Goal: Task Accomplishment & Management: Manage account settings

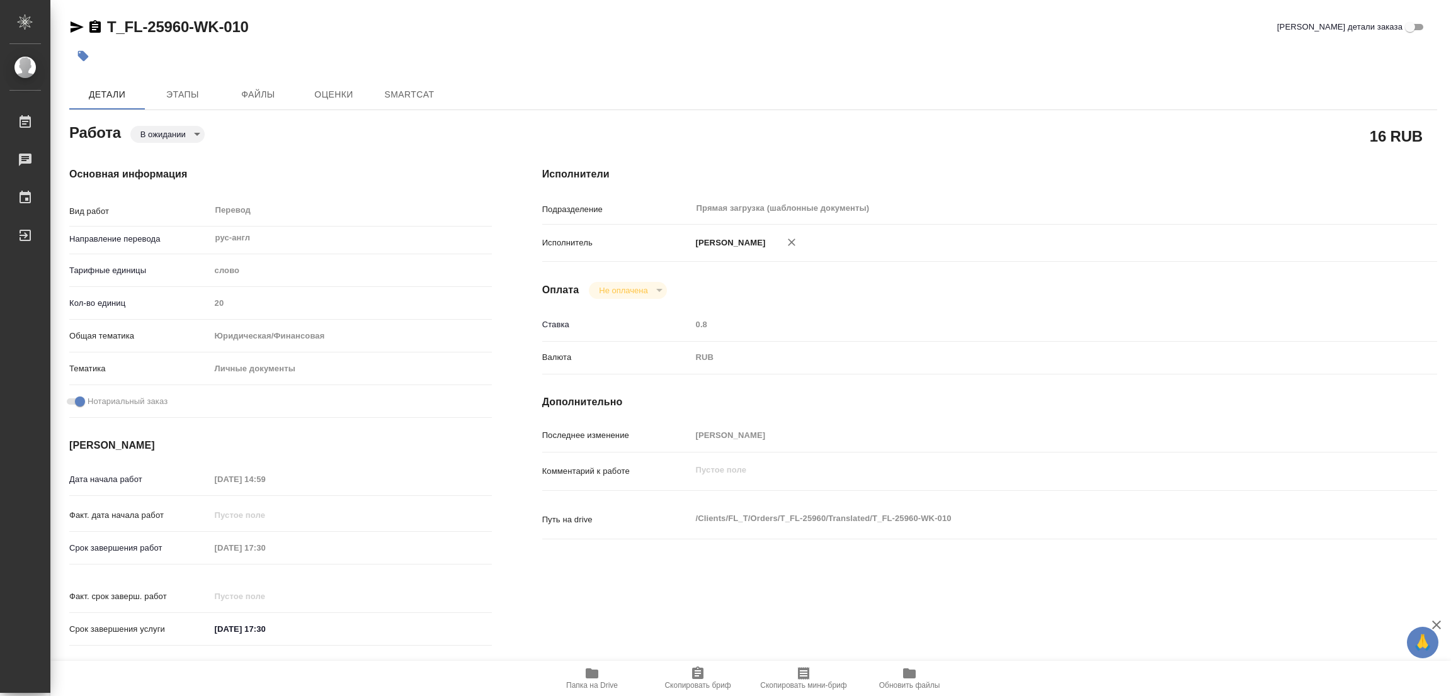
type textarea "x"
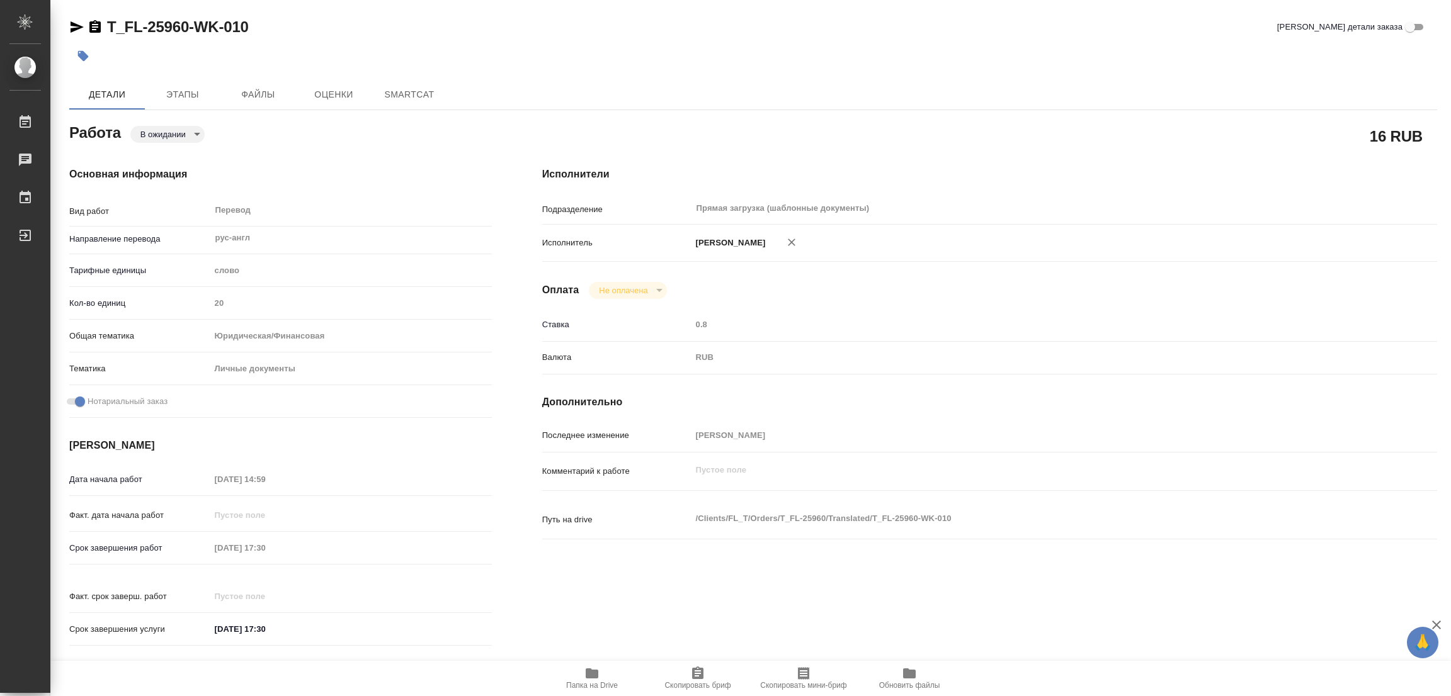
type textarea "x"
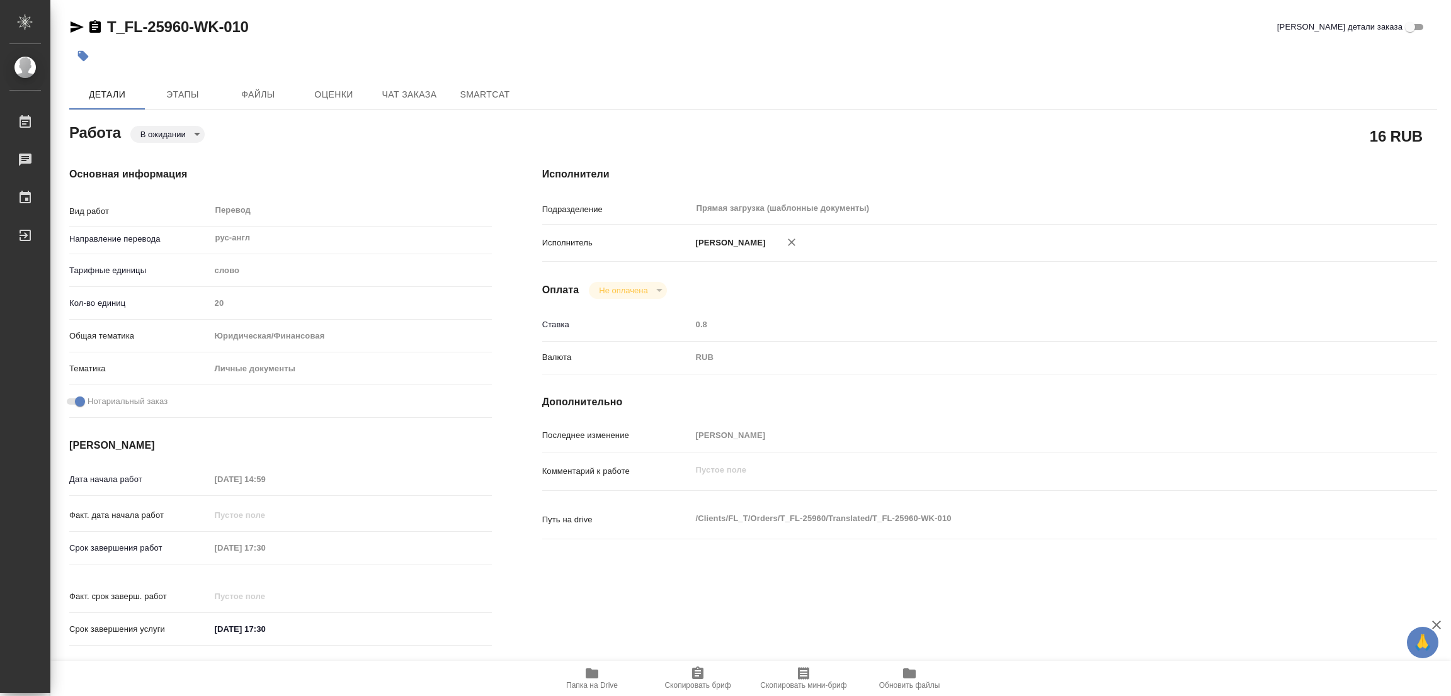
type textarea "x"
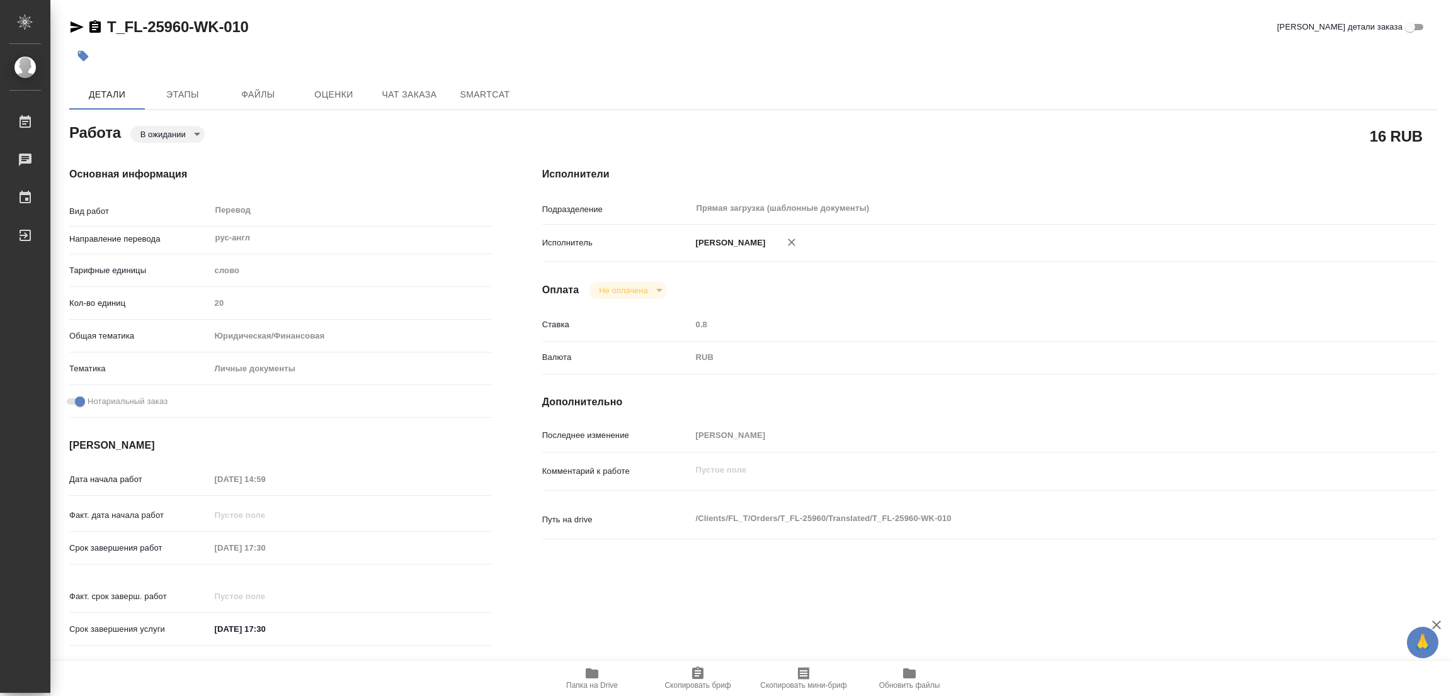
type textarea "x"
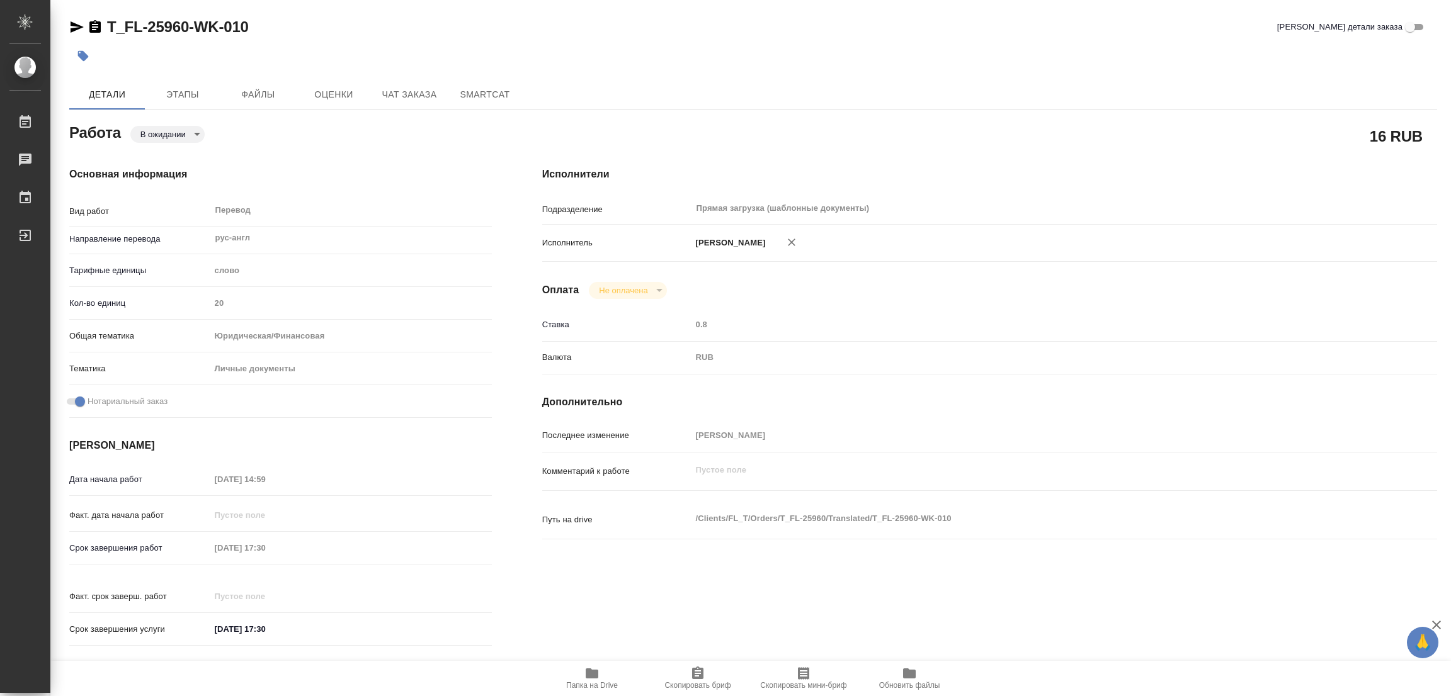
type textarea "x"
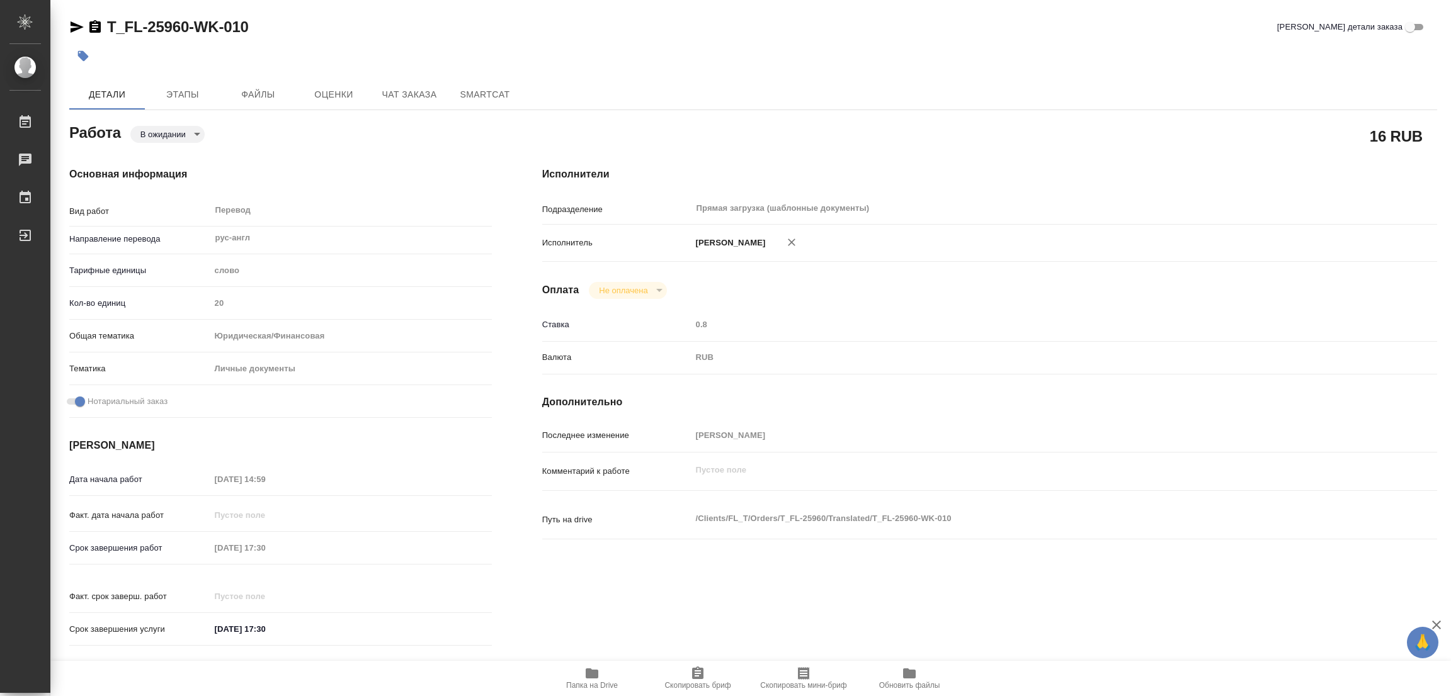
type textarea "x"
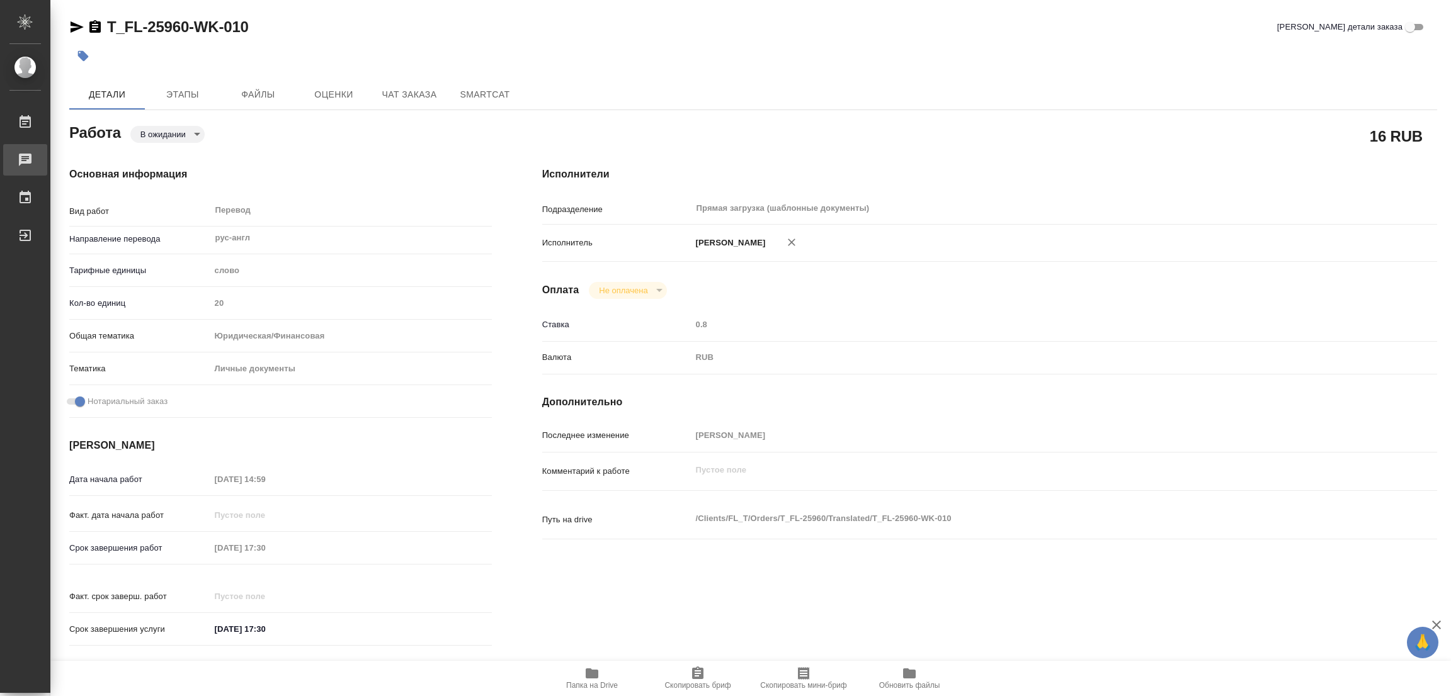
type textarea "x"
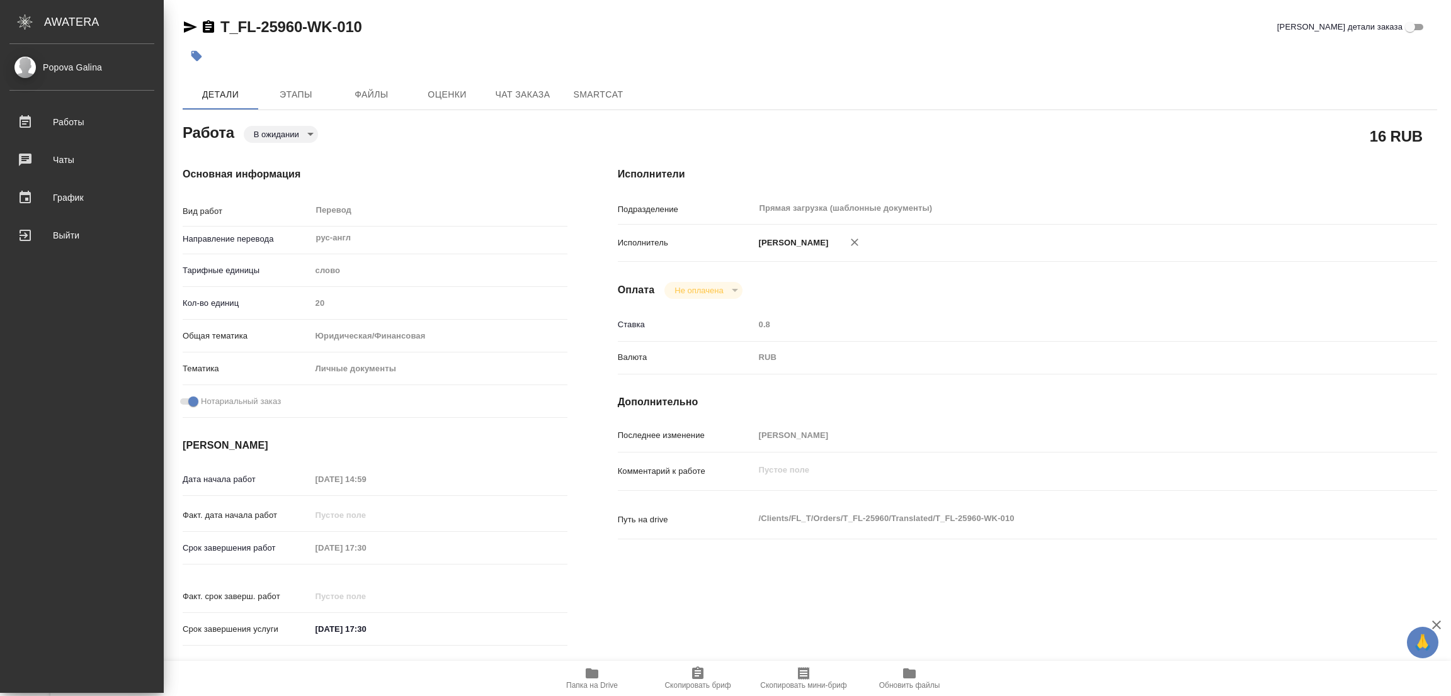
type textarea "x"
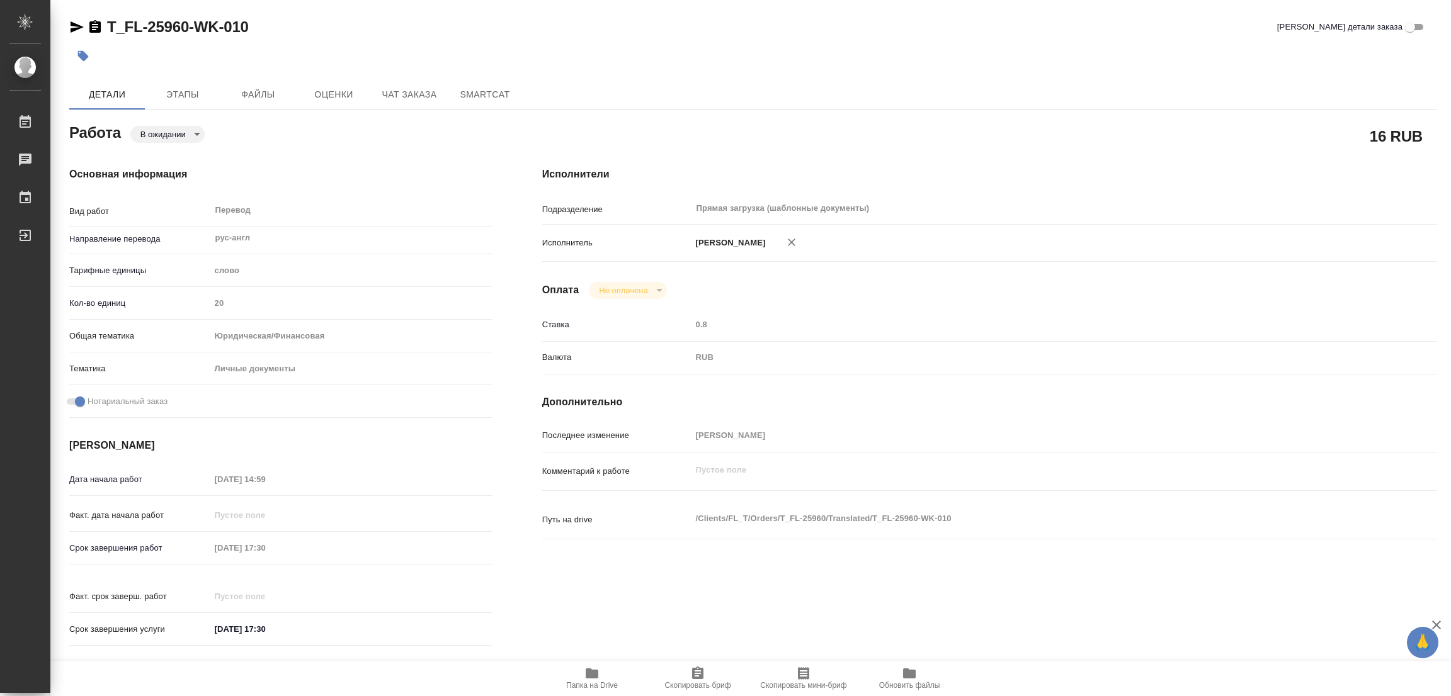
click at [592, 677] on icon "button" at bounding box center [592, 674] width 13 height 10
type textarea "x"
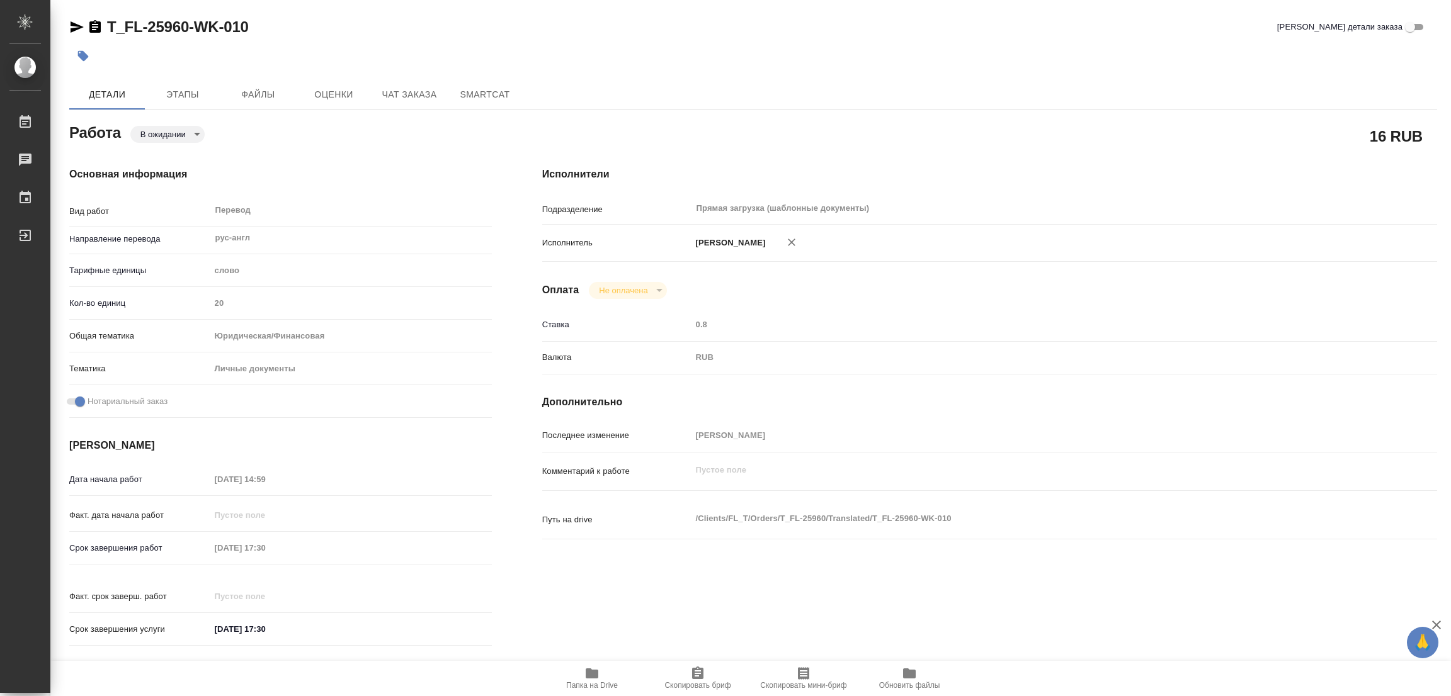
type textarea "x"
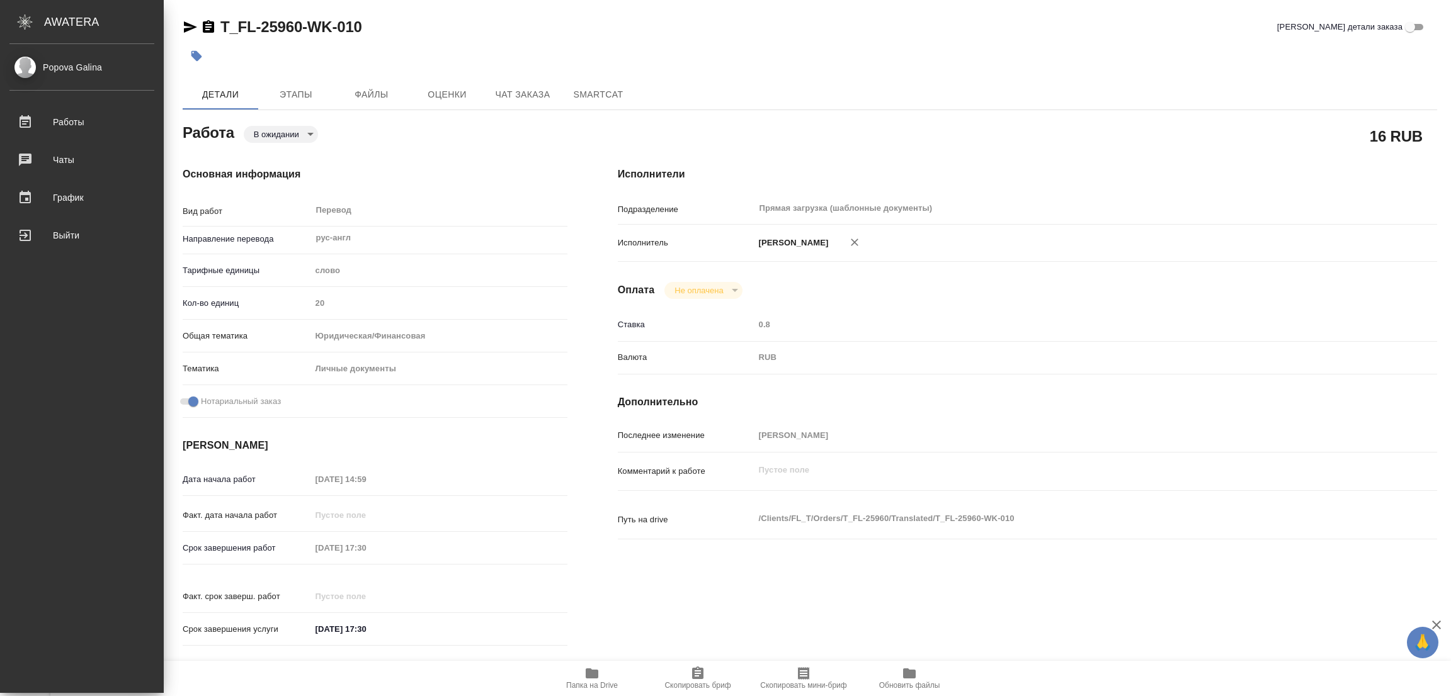
type textarea "x"
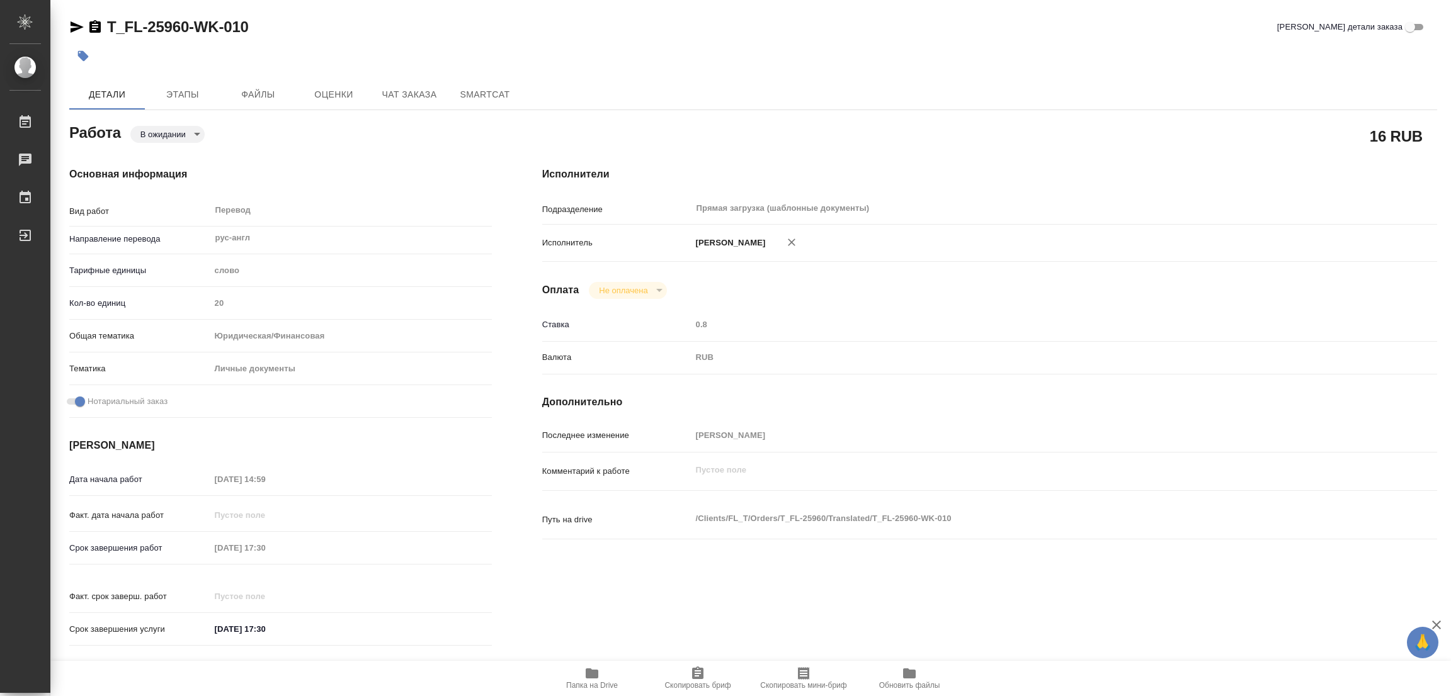
type textarea "x"
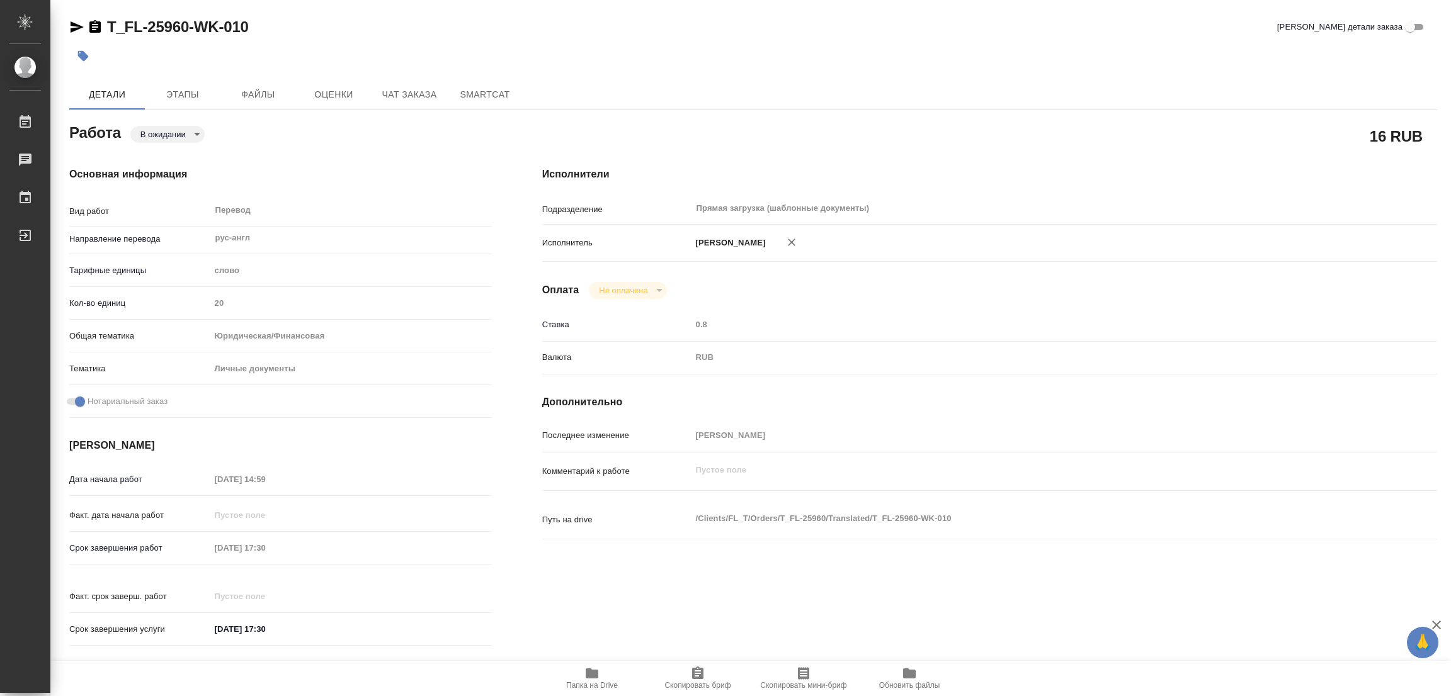
type textarea "x"
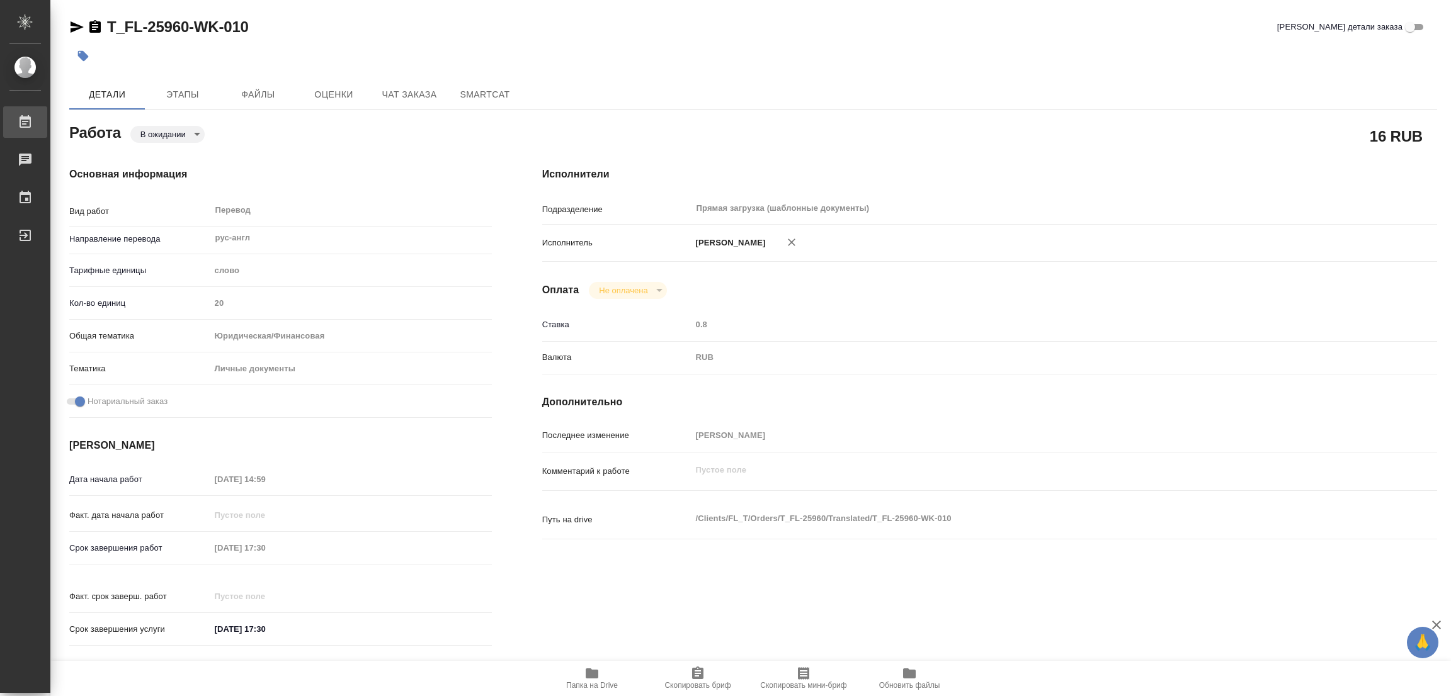
type textarea "x"
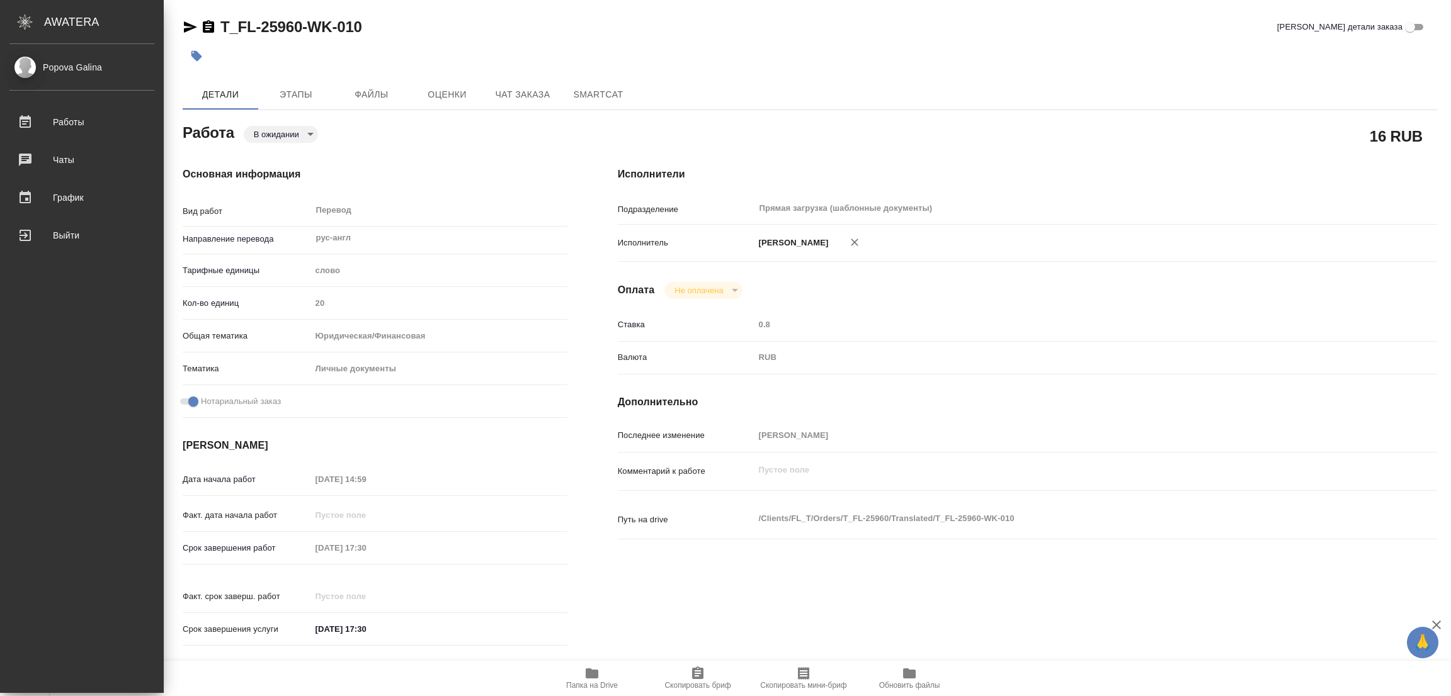
type textarea "x"
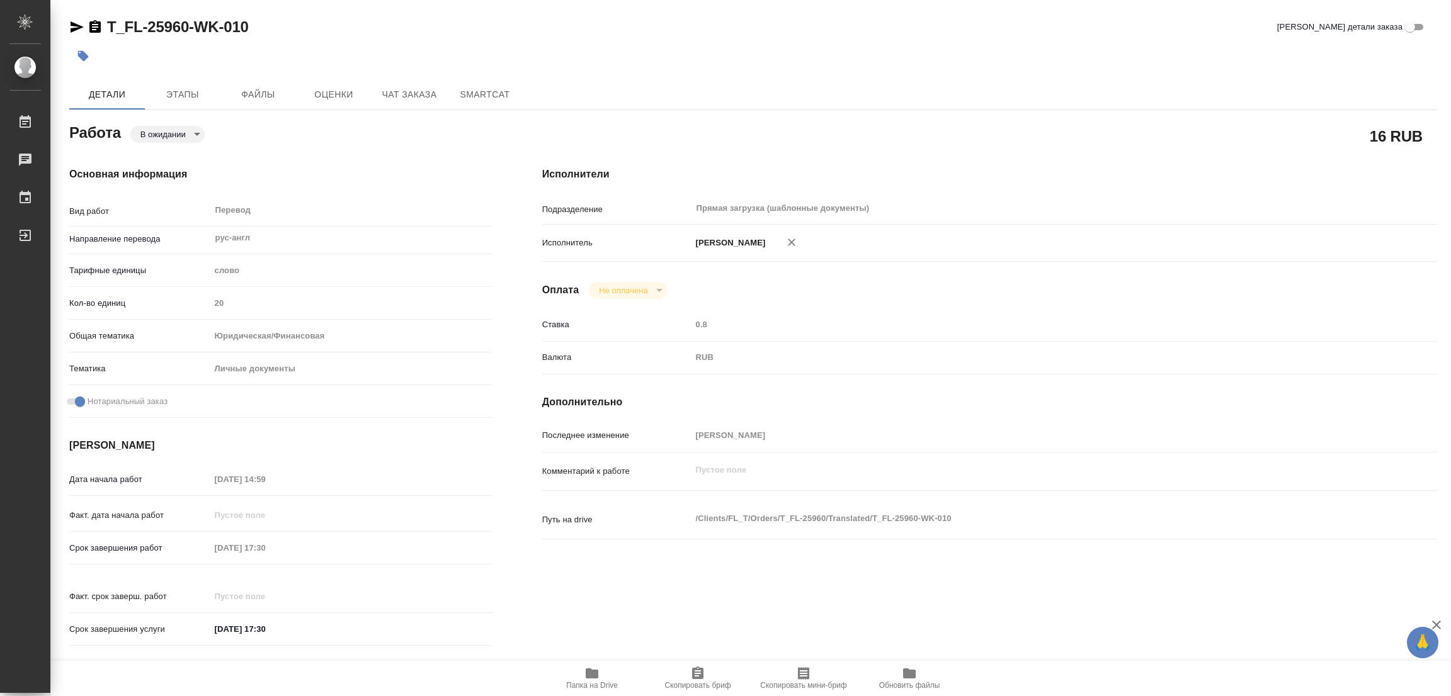
click at [379, 190] on div "Основная информация Вид работ Перевод x ​ Направление перевода рус-англ ​ Тариф…" at bounding box center [280, 410] width 422 height 487
click at [191, 96] on span "Этапы" at bounding box center [182, 95] width 60 height 16
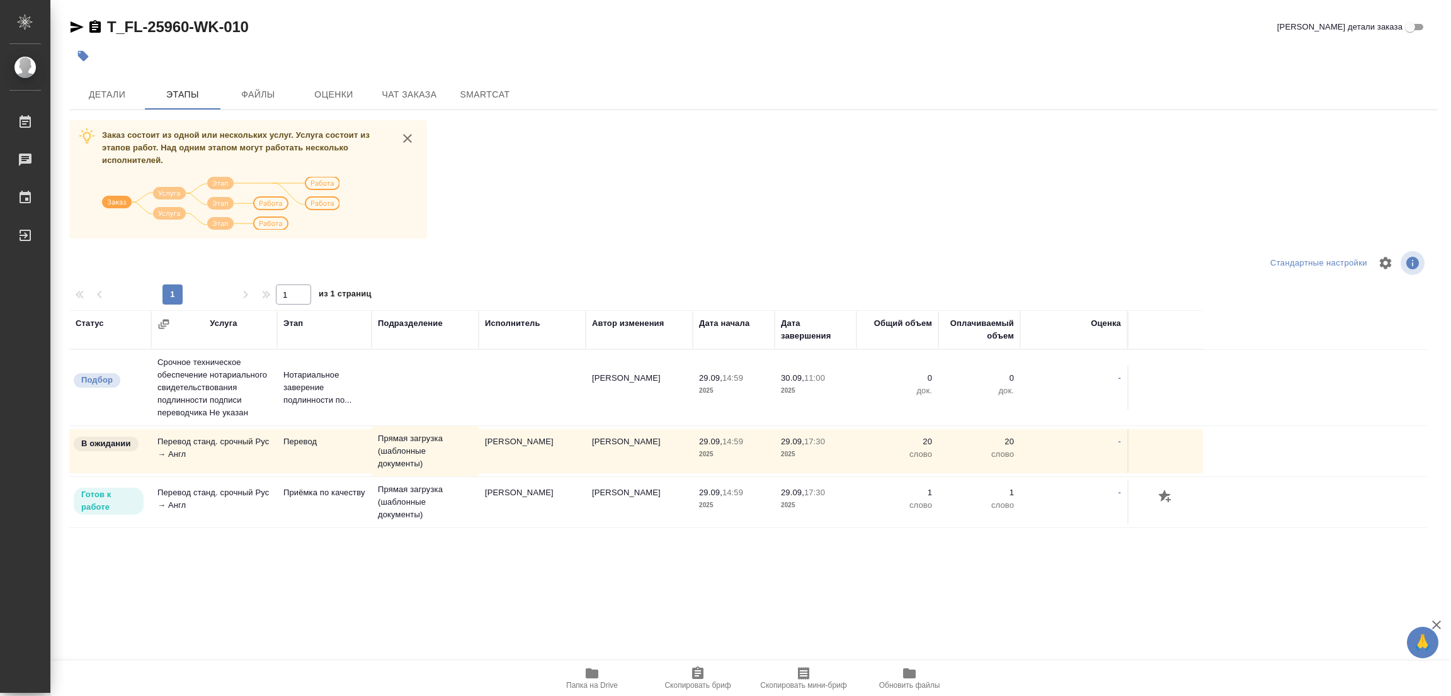
drag, startPoint x: 659, startPoint y: 191, endPoint x: 86, endPoint y: 57, distance: 588.3
click at [655, 191] on div "Заказ состоит из одной или нескольких услуг. Услуга состоит из этапов работ. На…" at bounding box center [753, 356] width 1368 height 473
click at [110, 89] on span "Детали" at bounding box center [107, 95] width 60 height 16
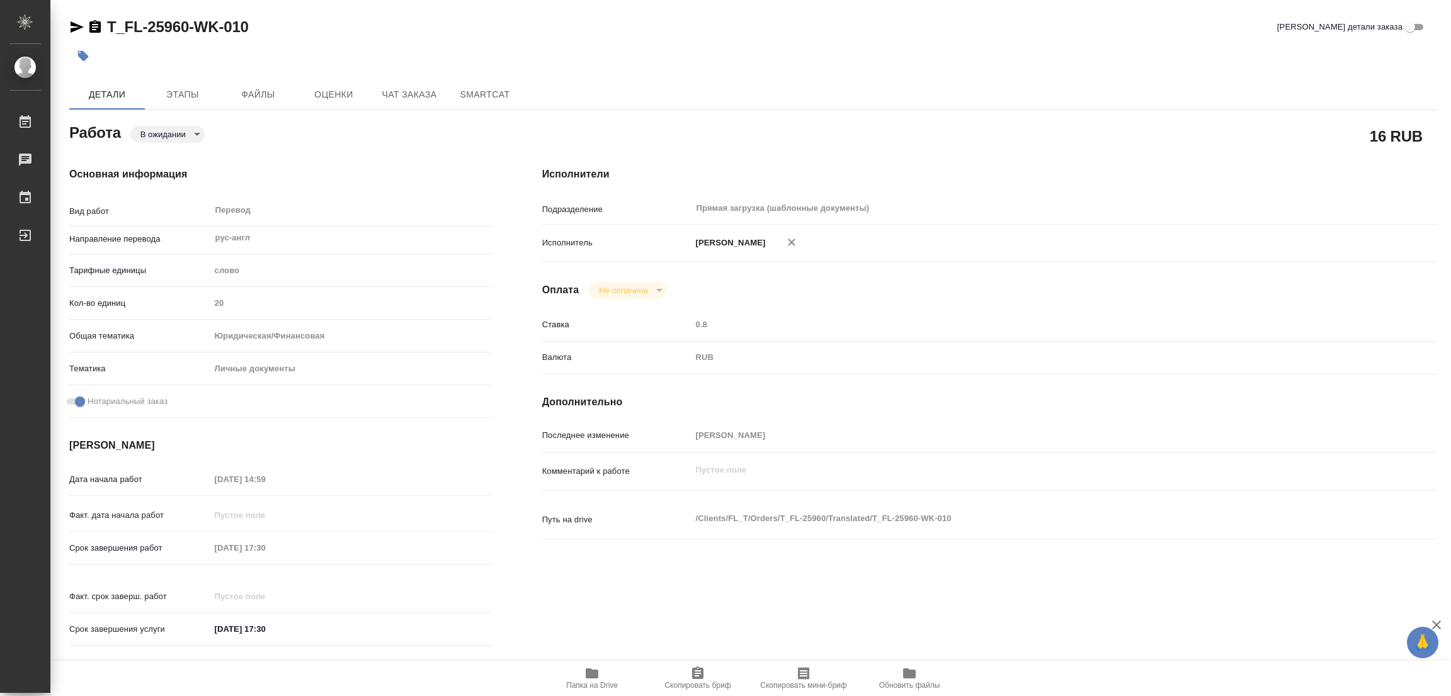
type textarea "x"
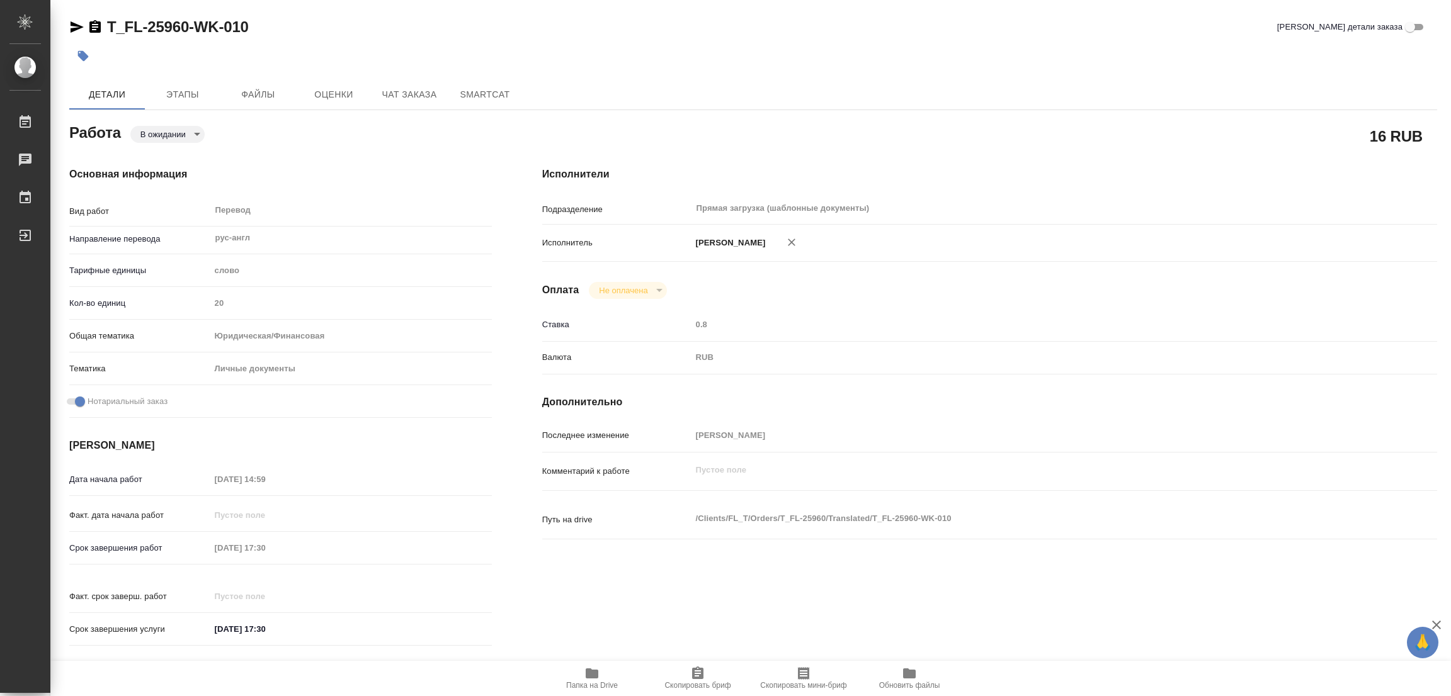
type textarea "x"
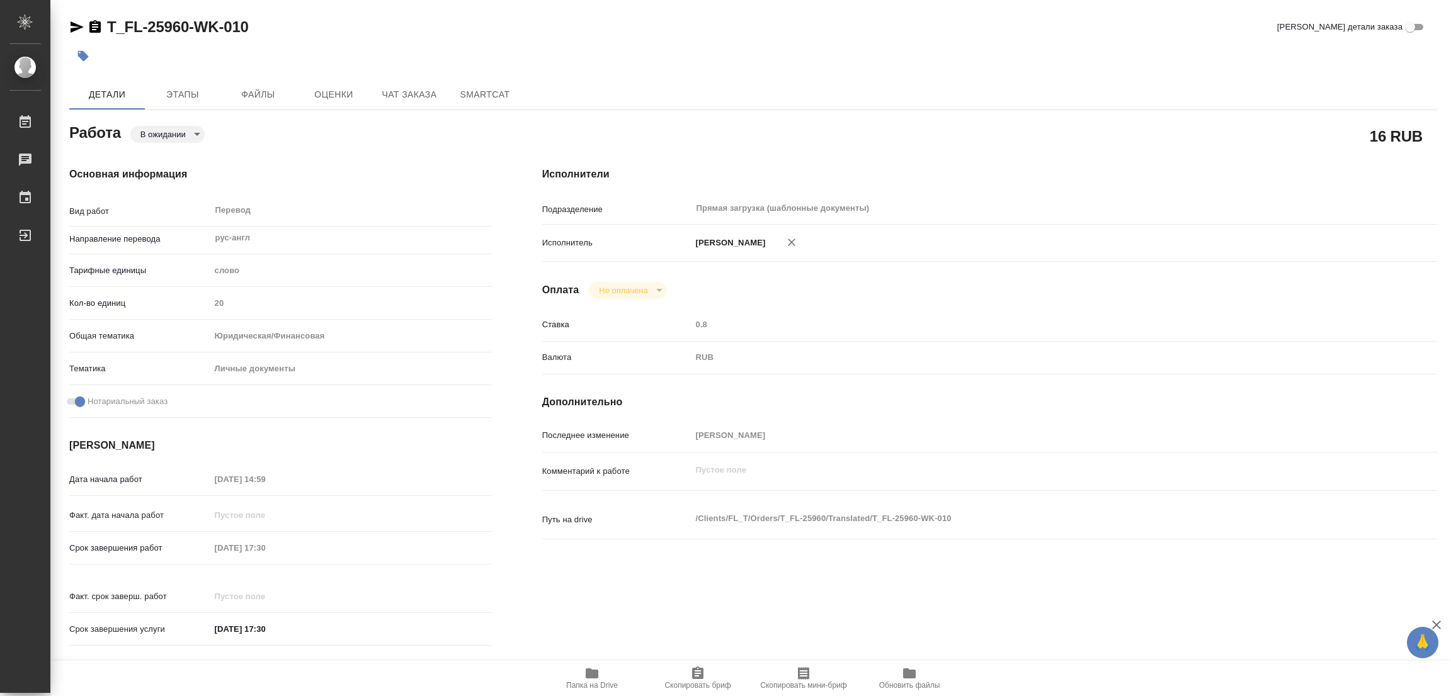
type textarea "x"
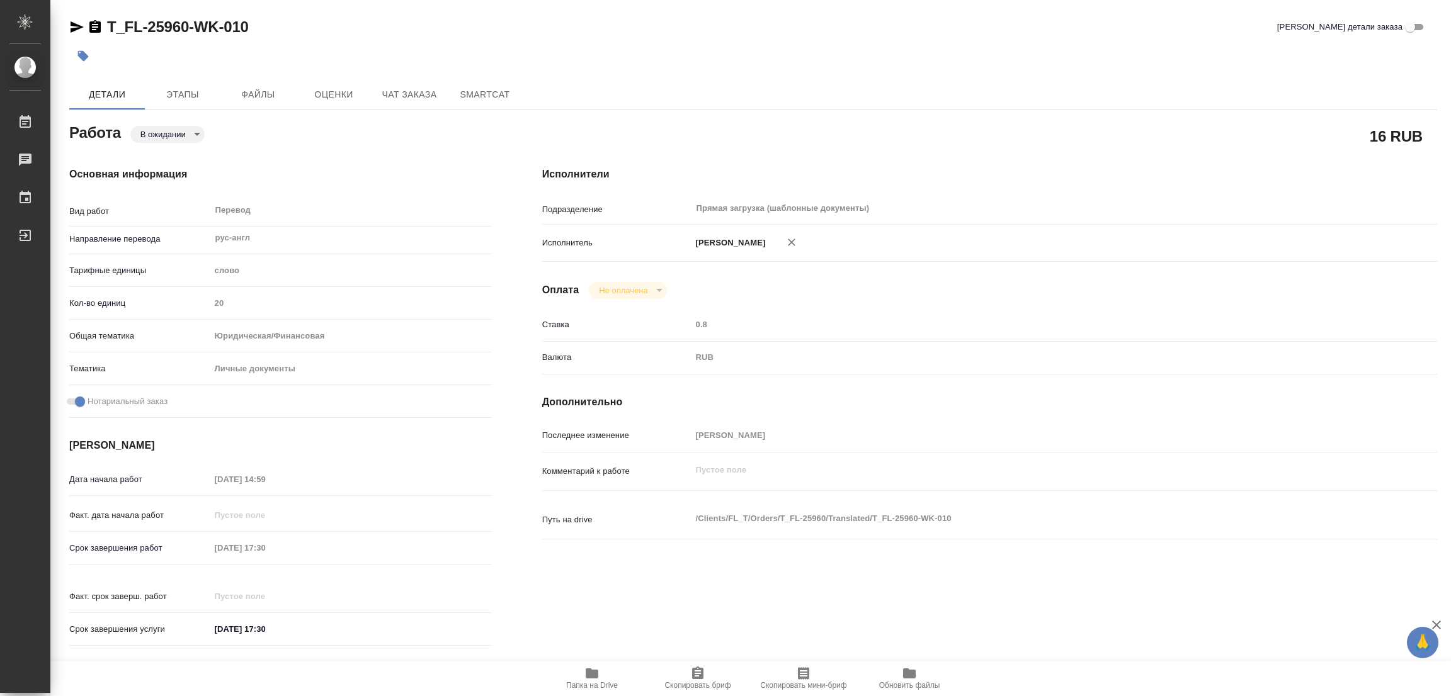
type textarea "x"
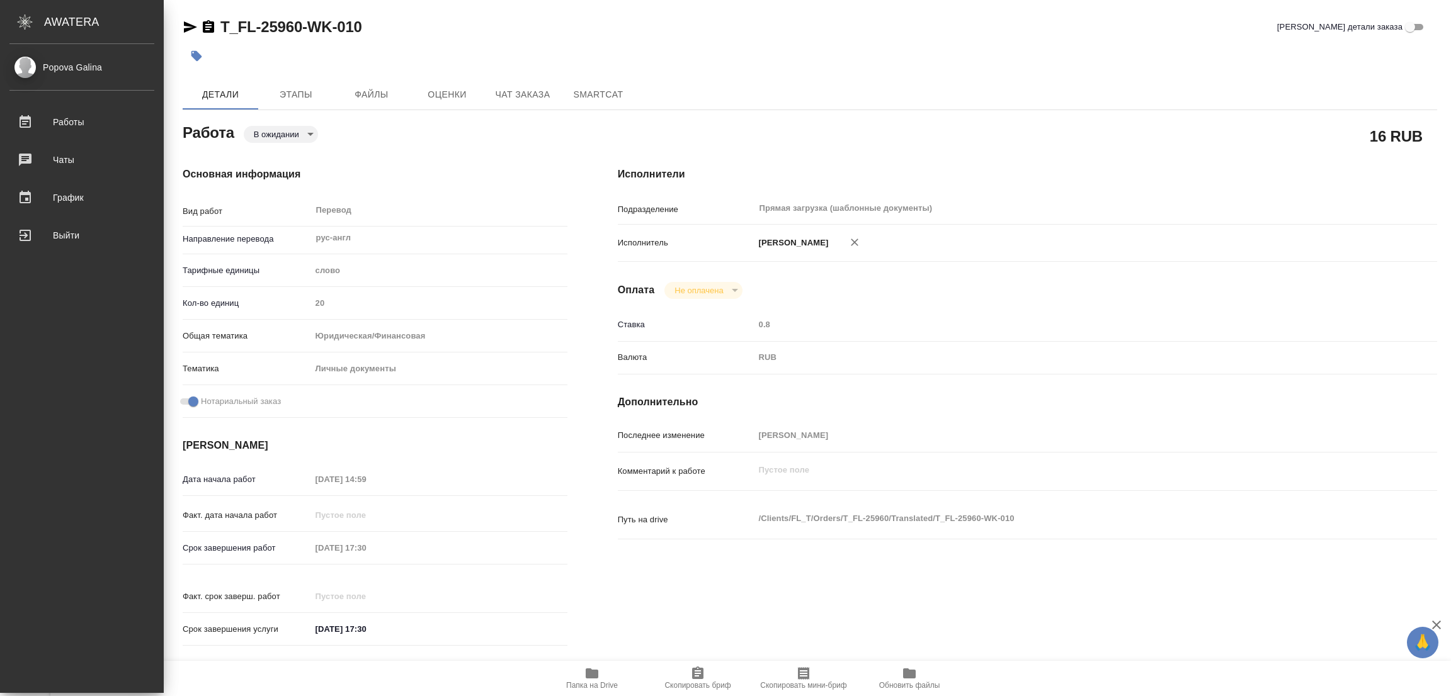
type textarea "x"
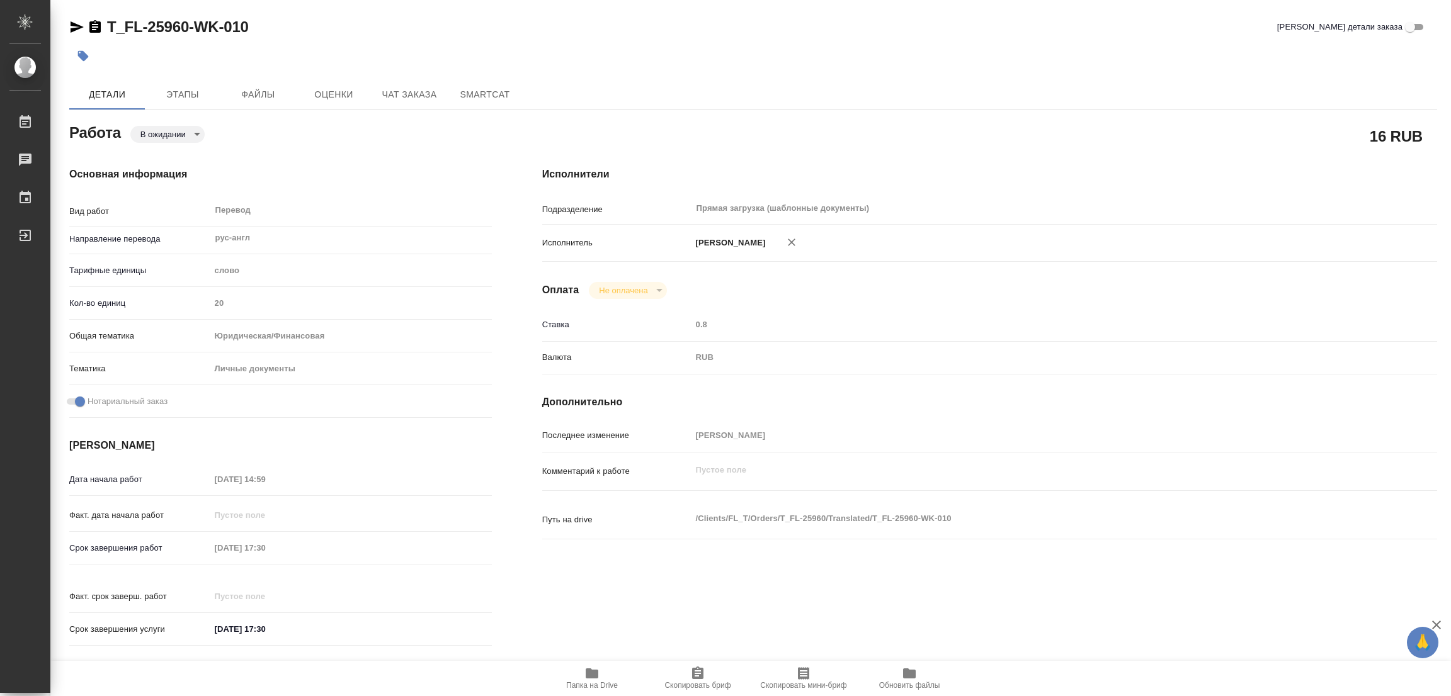
type textarea "x"
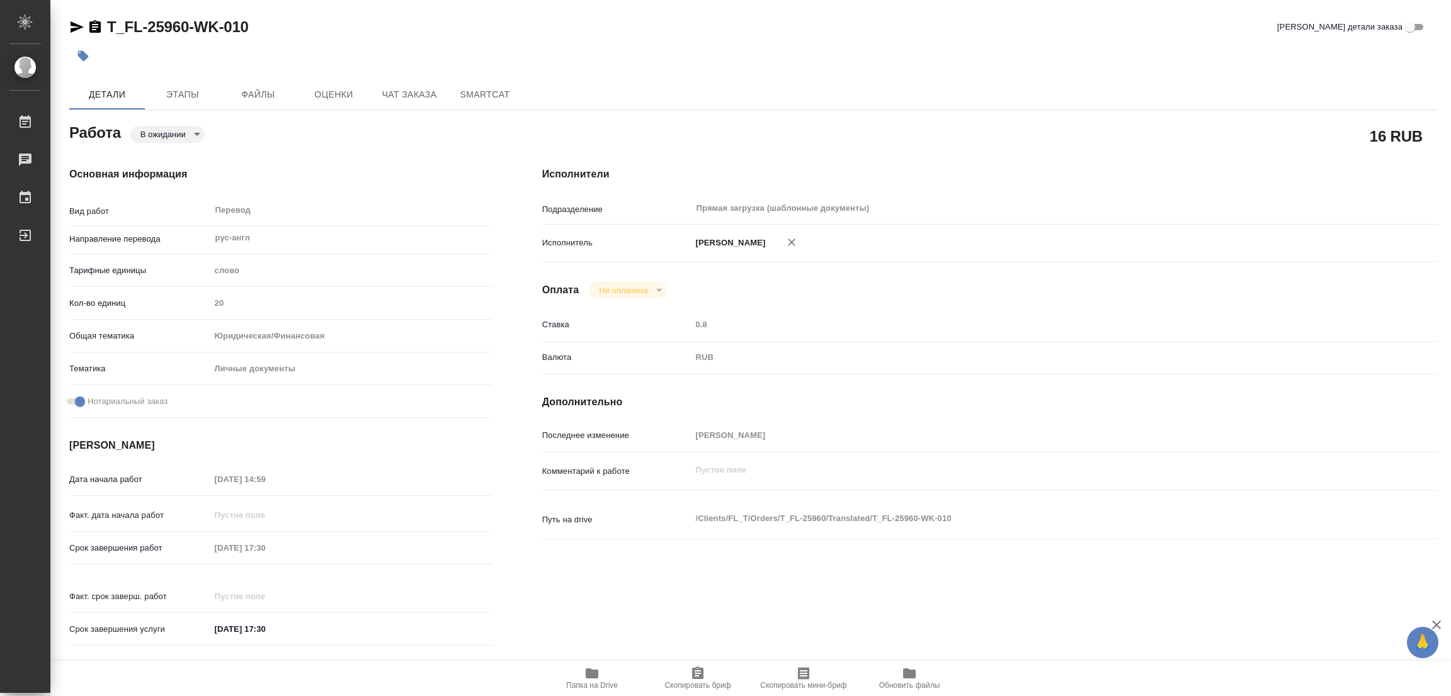
type textarea "x"
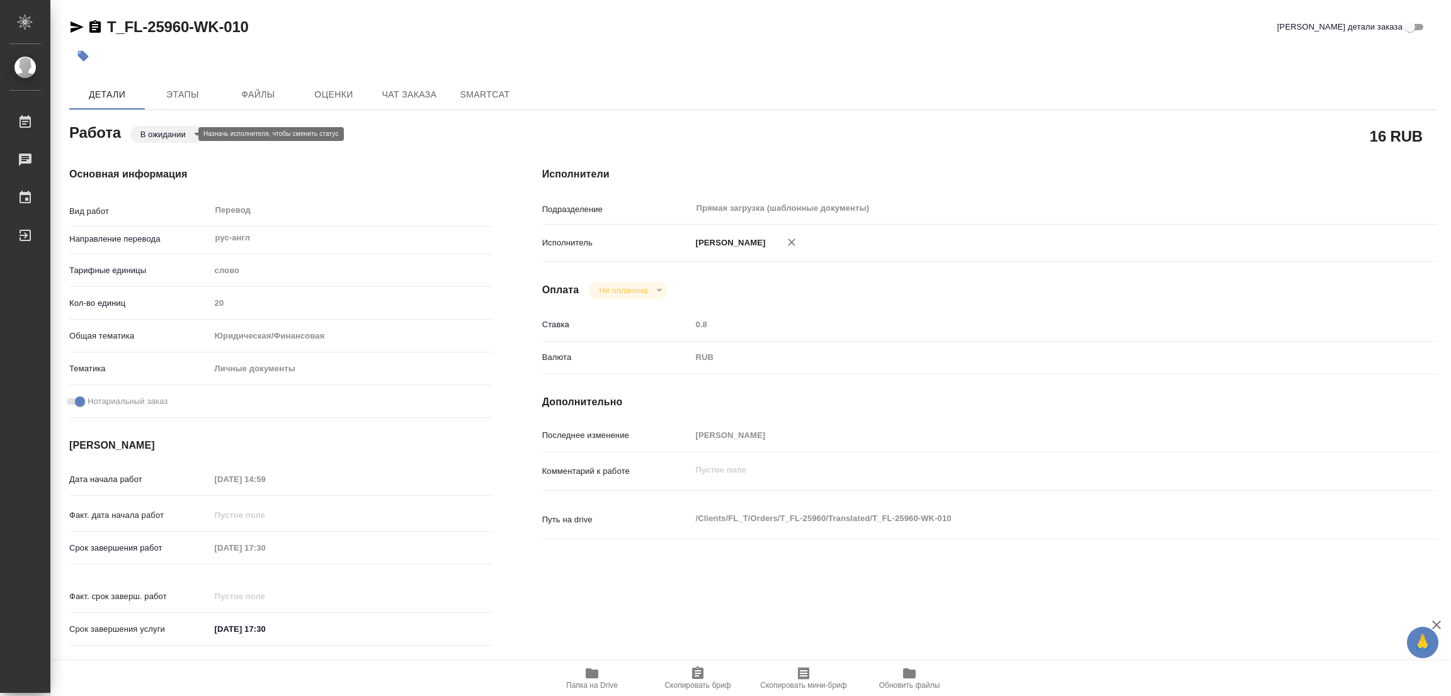
click at [167, 137] on body "🙏 .cls-1 fill:#fff; AWATERA [PERSON_NAME] Работы 0 Чаты График Выйти T_FL-25960…" at bounding box center [725, 348] width 1451 height 696
click at [150, 156] on button "Выполнен" at bounding box center [163, 156] width 46 height 14
type textarea "x"
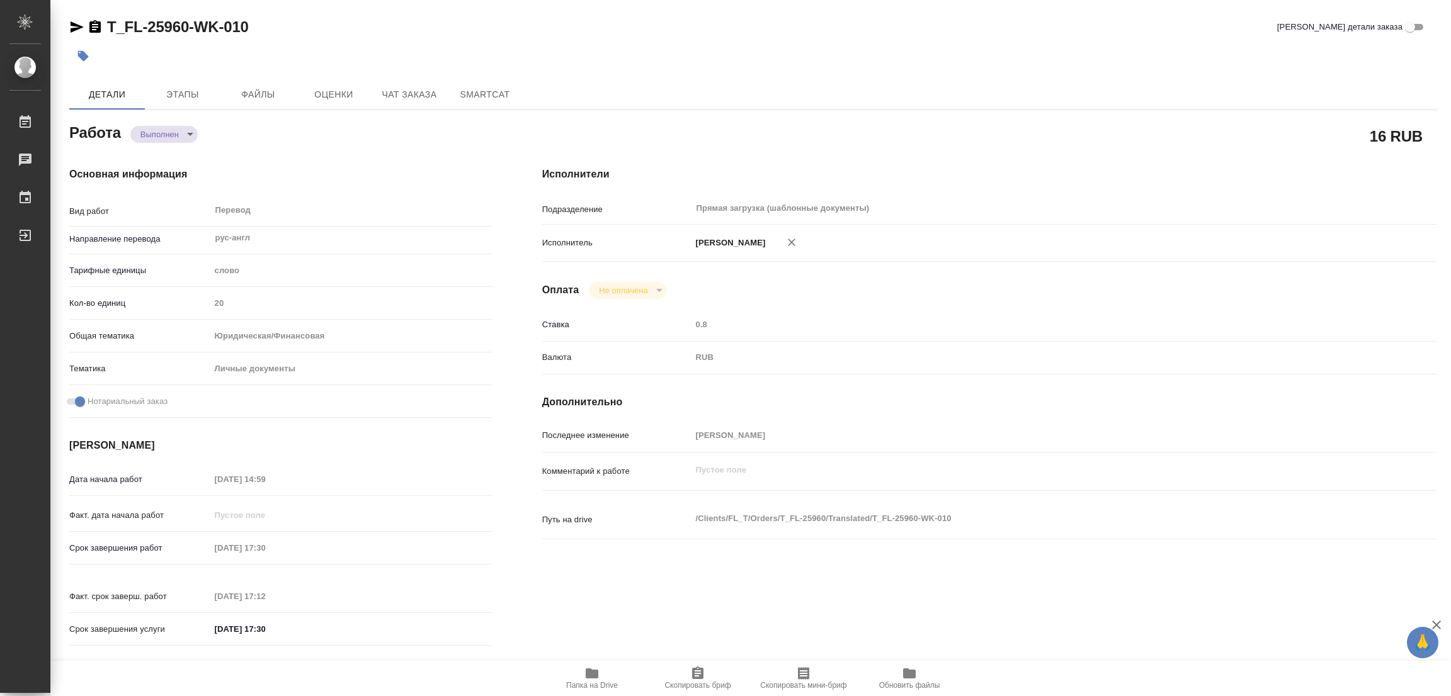
type textarea "x"
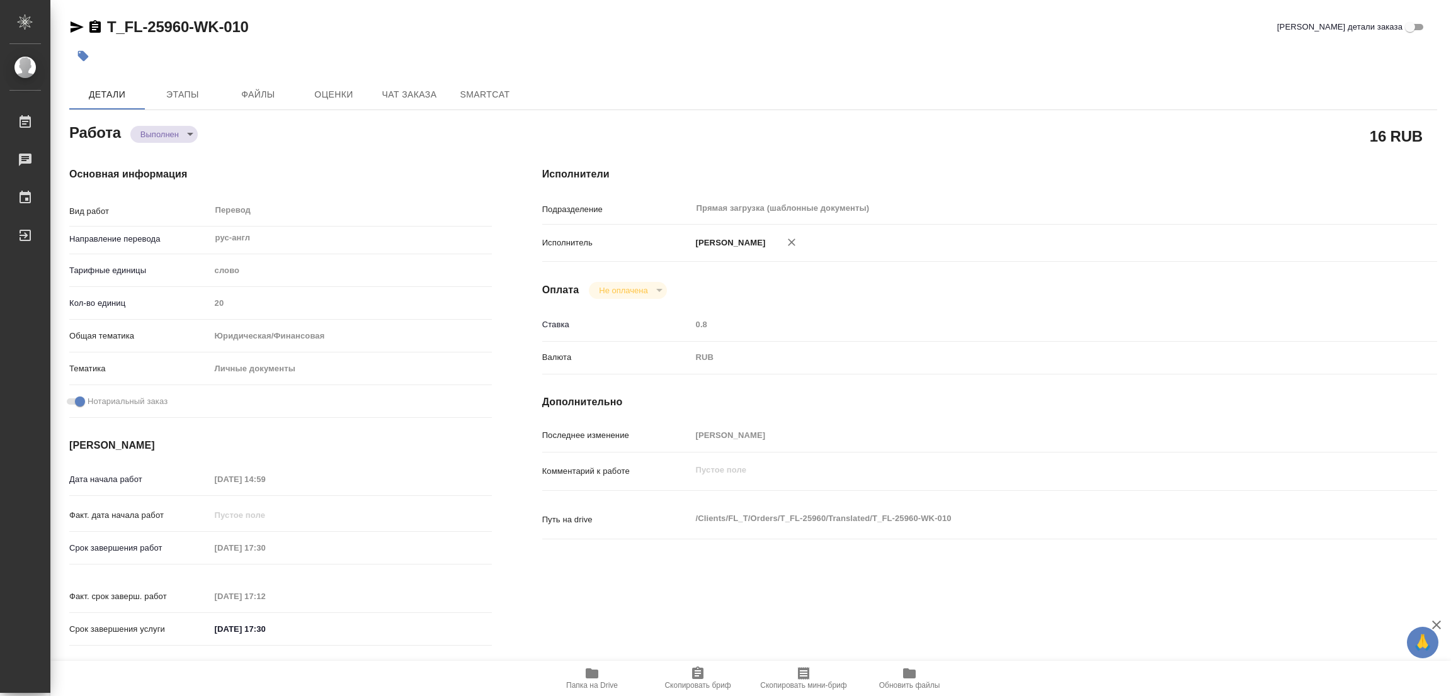
type textarea "x"
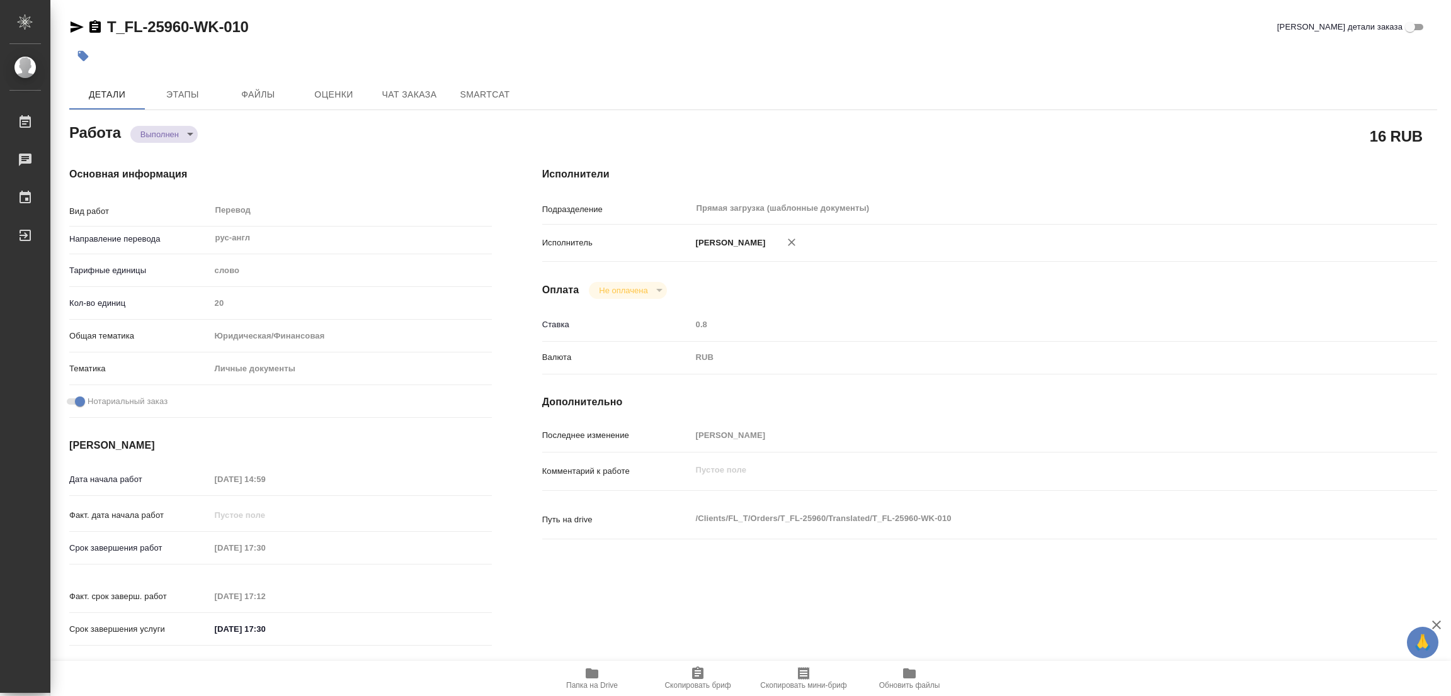
type textarea "x"
click at [81, 57] on icon "button" at bounding box center [83, 56] width 11 height 11
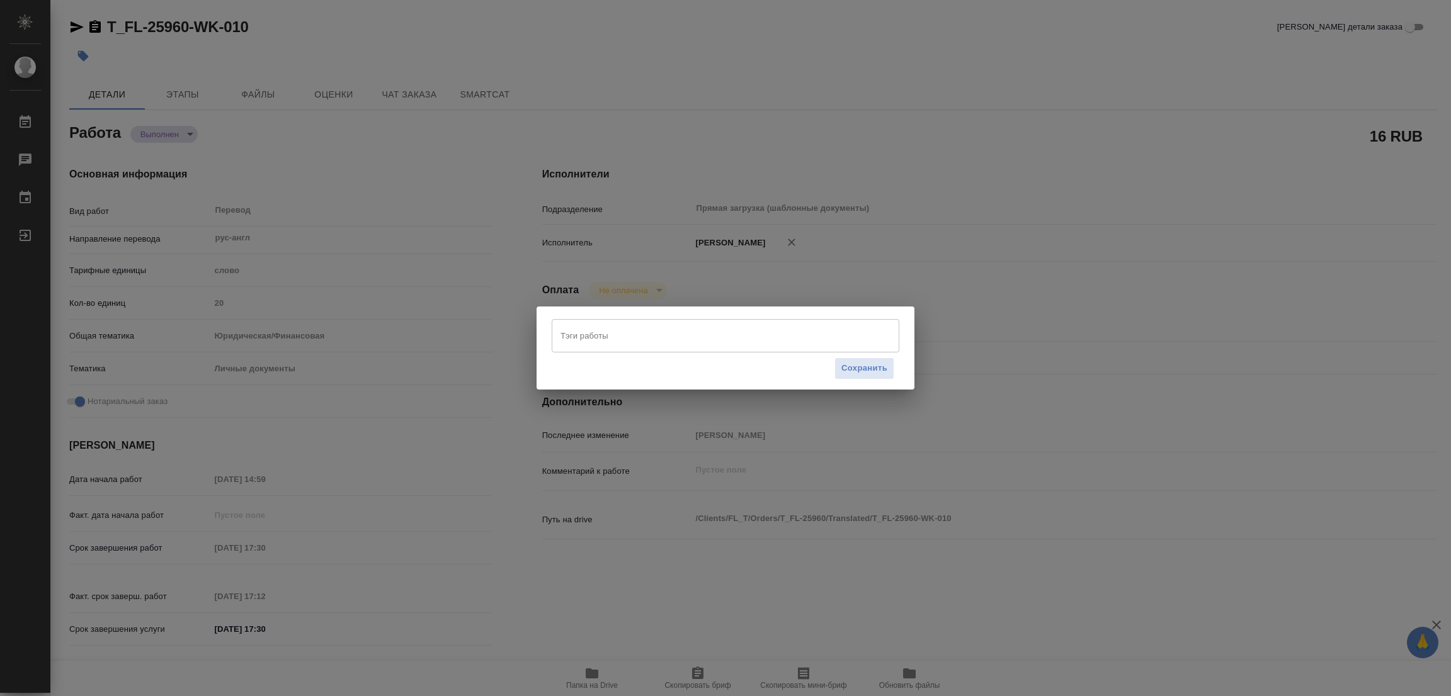
click at [600, 334] on input "Тэги работы" at bounding box center [713, 335] width 312 height 21
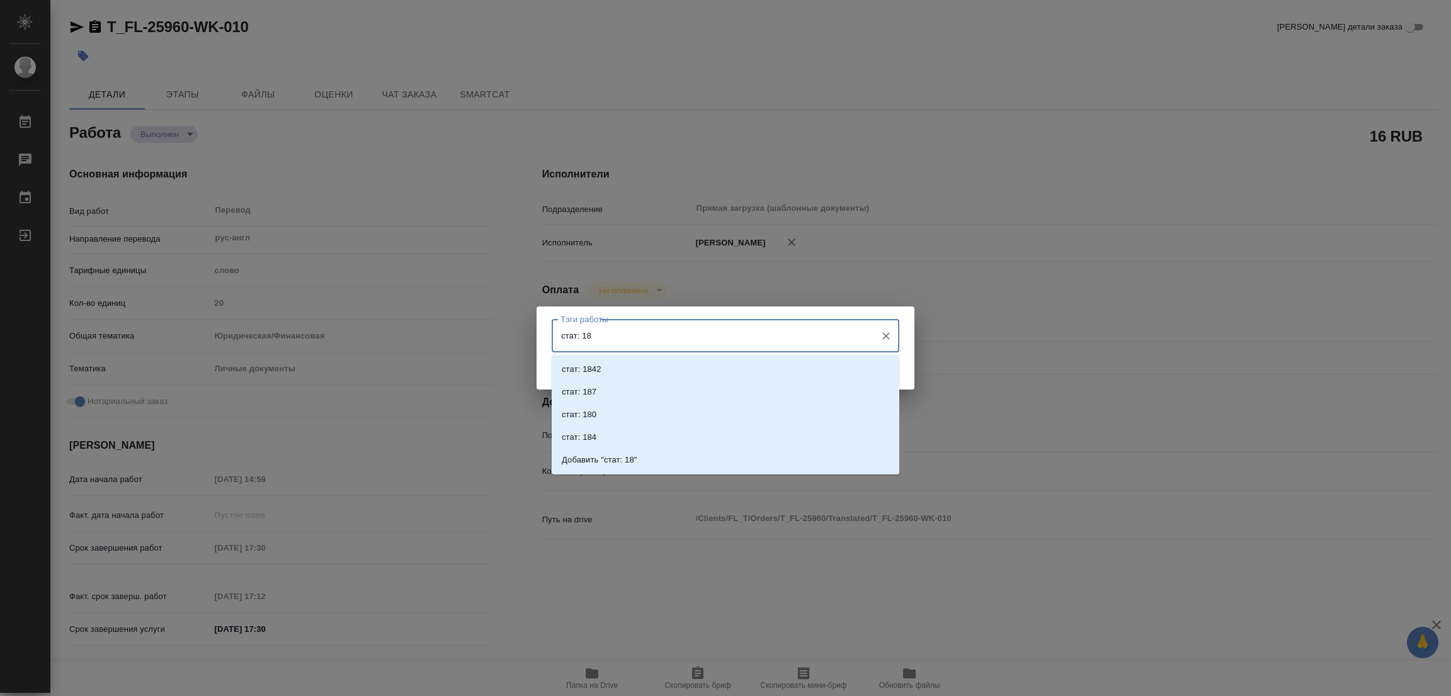
type input "стат: 183"
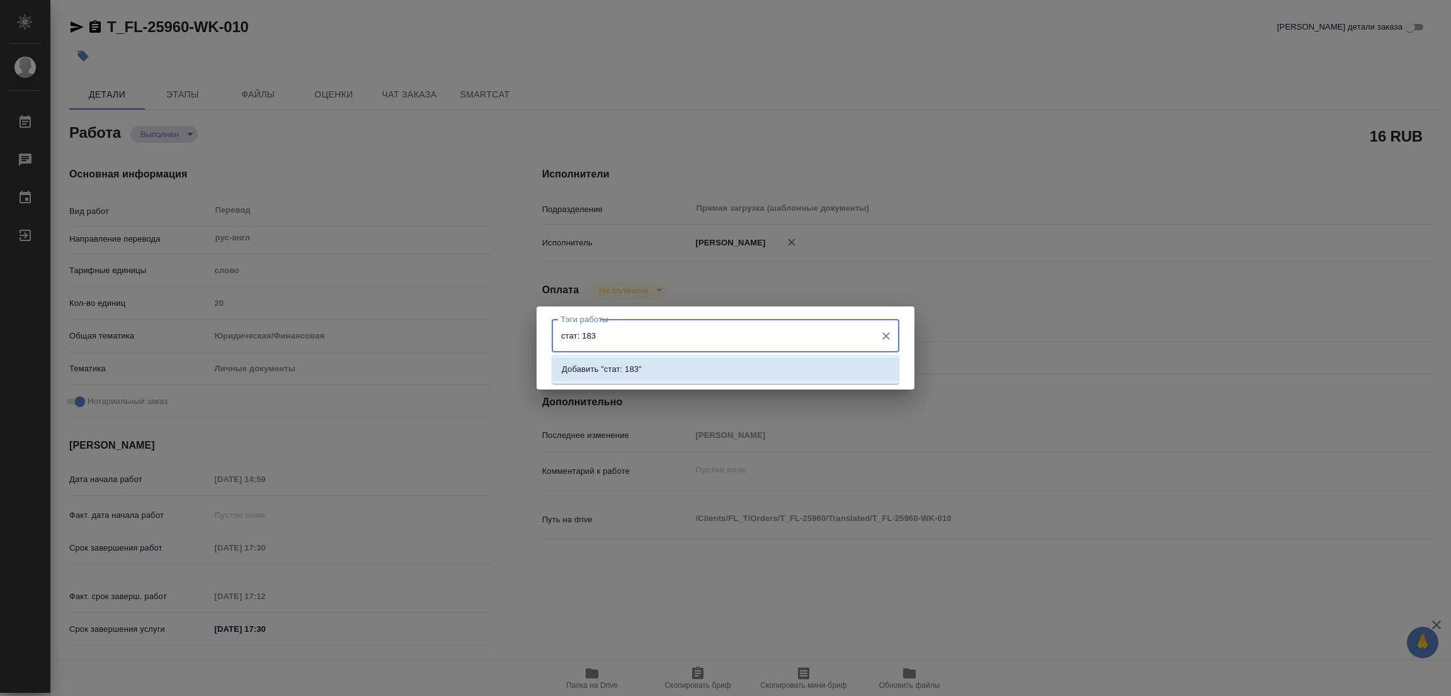
click at [625, 368] on p "Добавить "стат: 183"" at bounding box center [602, 369] width 80 height 13
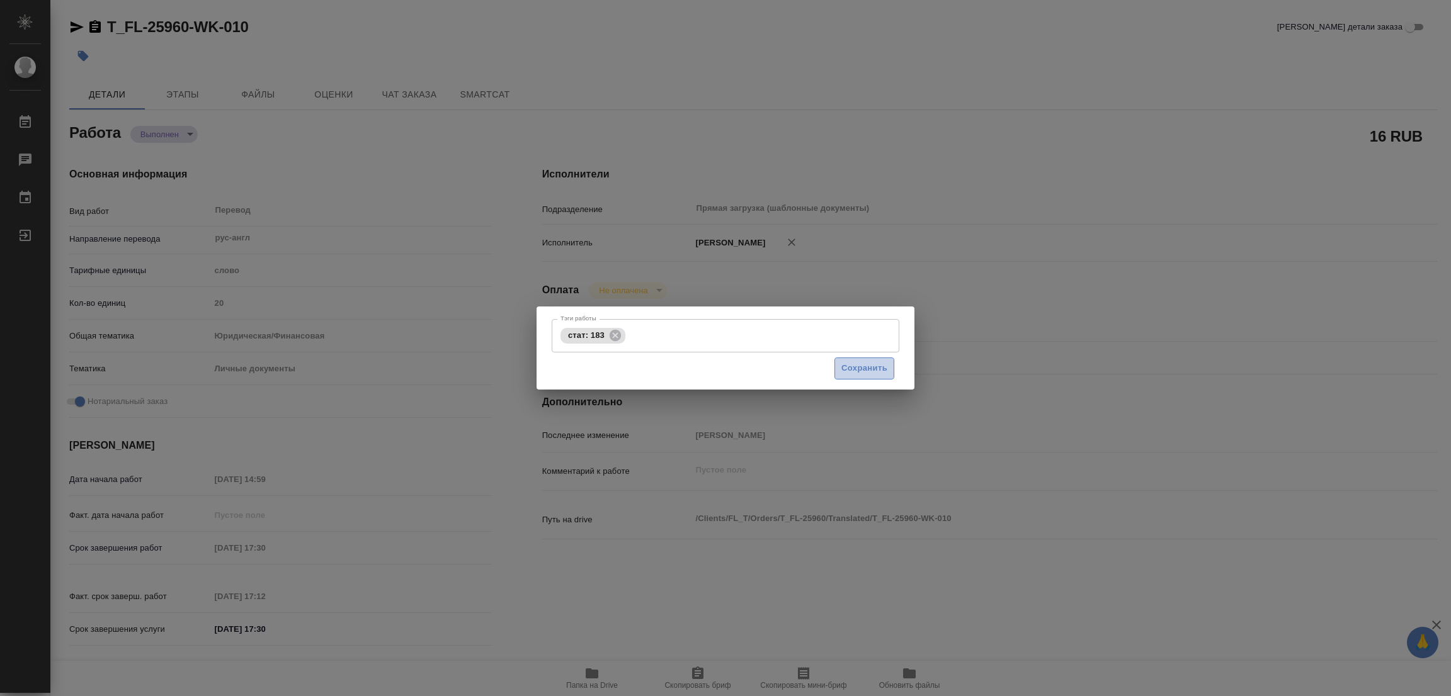
click at [870, 366] on span "Сохранить" at bounding box center [864, 368] width 46 height 14
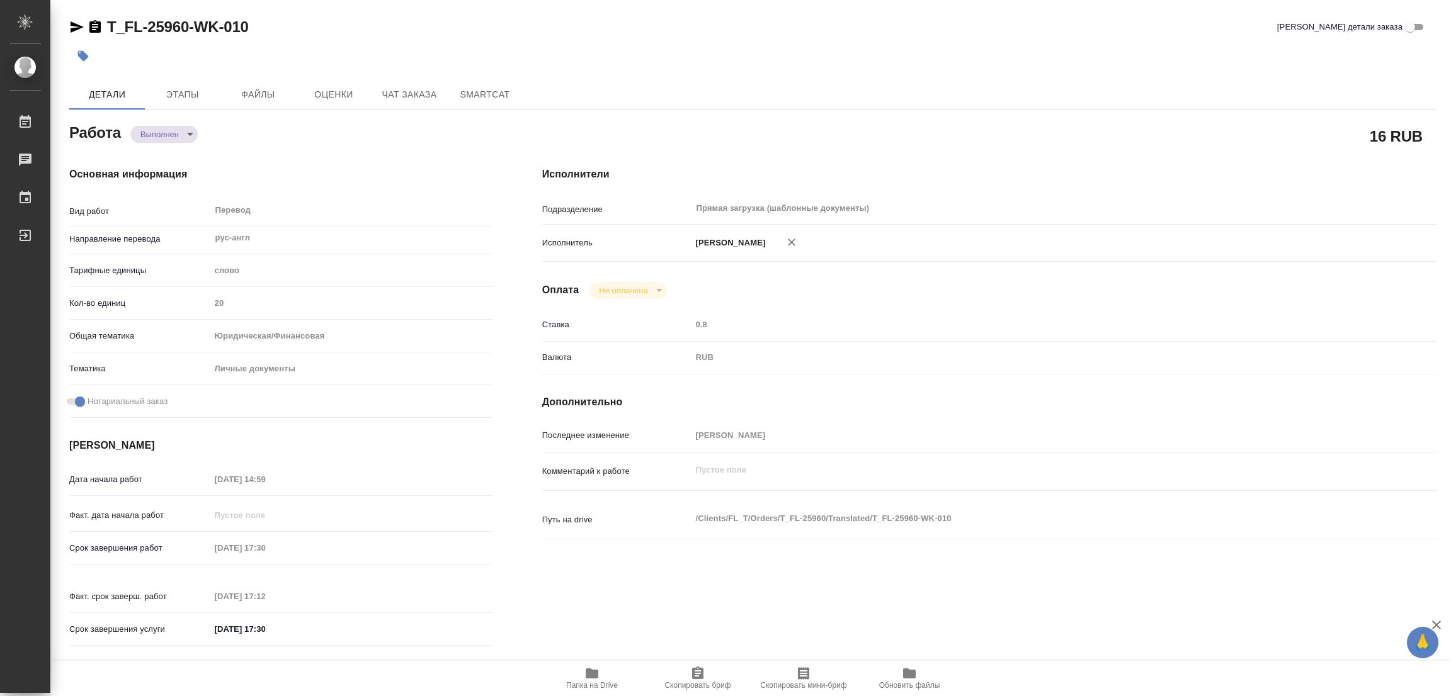
type input "completed"
type textarea "Перевод"
type textarea "x"
type input "рус-англ"
type input "5a8b1489cc6b4906c91bfd90"
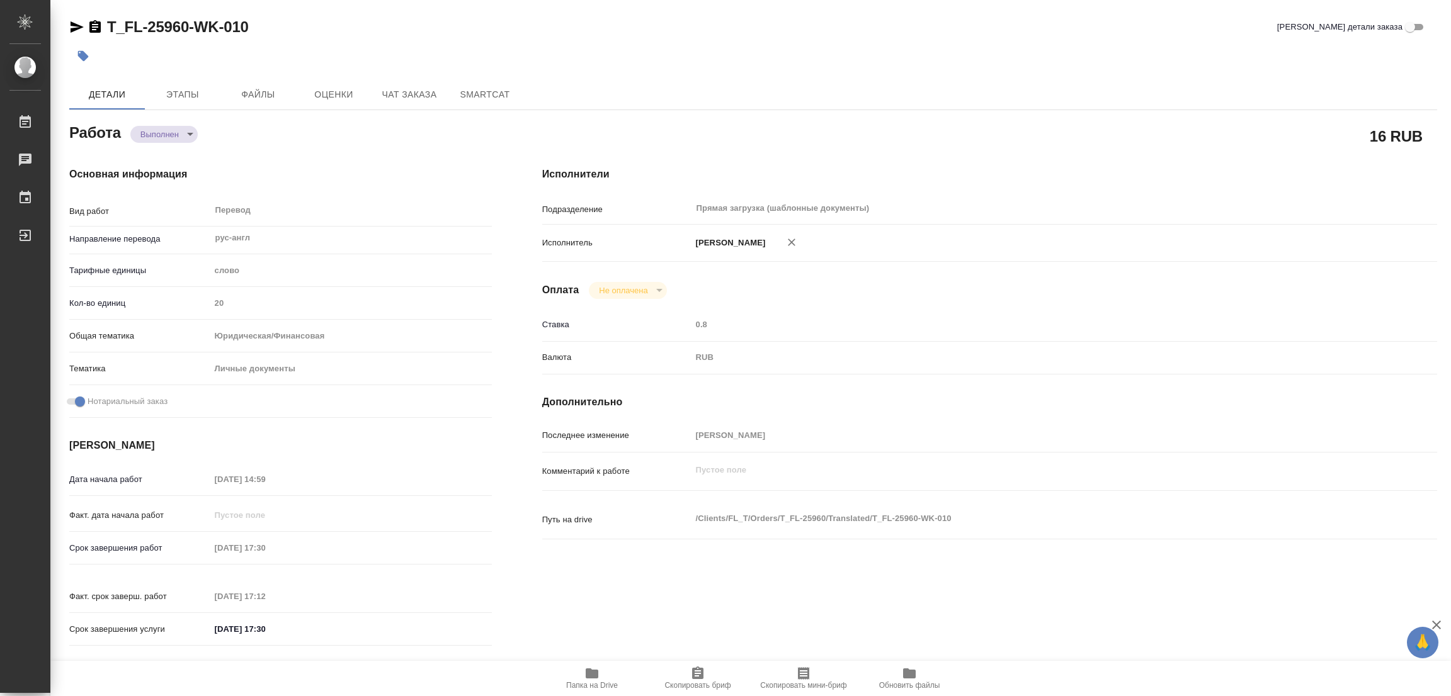
type input "20"
type input "yr-fn"
type input "5a8b8b956a9677013d343cfe"
checkbox input "true"
type input "[DATE] 14:59"
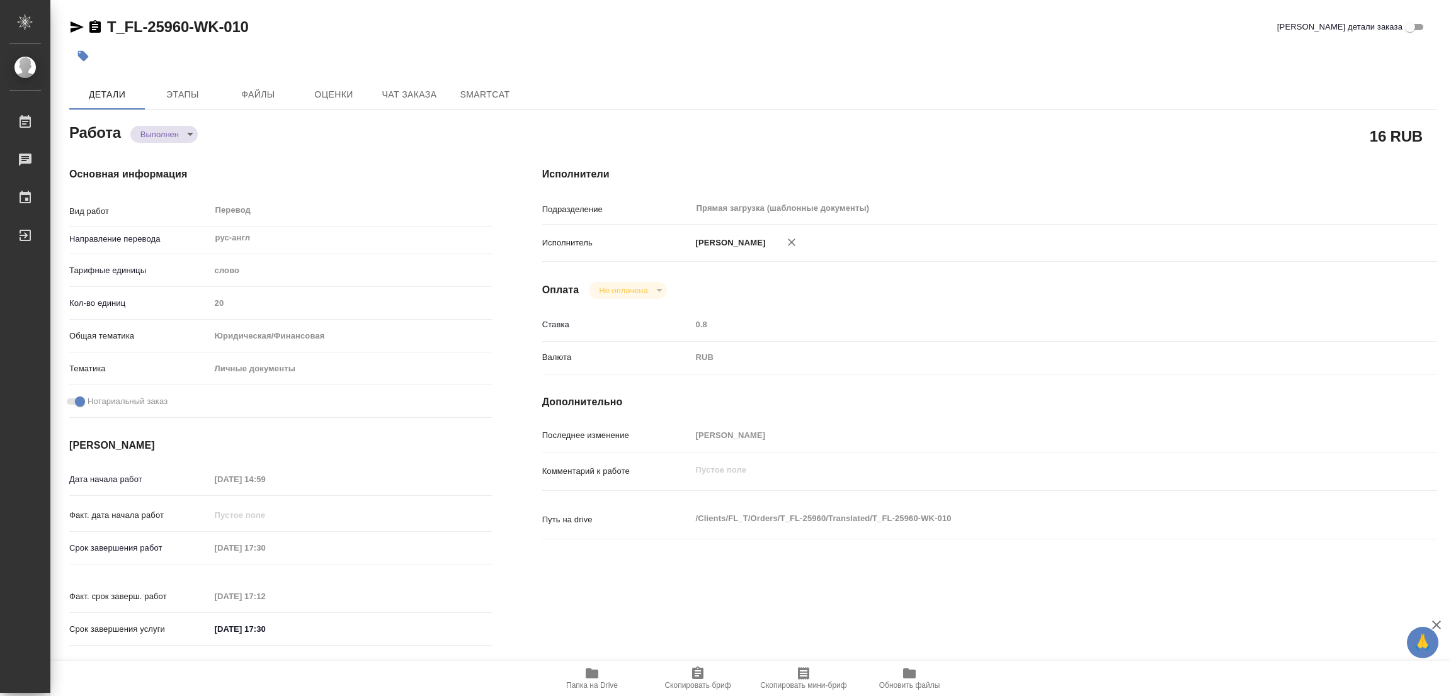
type input "[DATE] 17:30"
type input "[DATE] 17:12"
type input "[DATE] 17:30"
type input "Прямая загрузка (шаблонные документы)"
type input "notPayed"
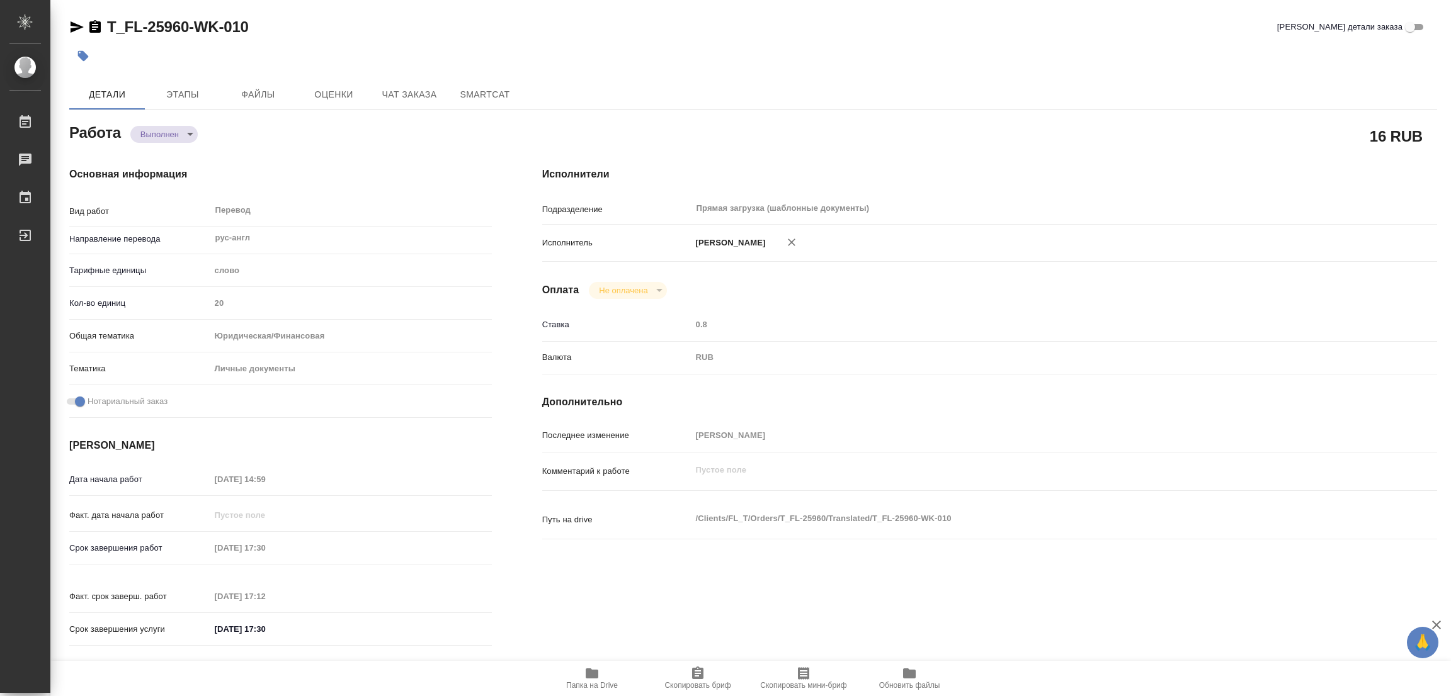
type input "0.8"
type input "RUB"
type input "[PERSON_NAME]"
type textarea "x"
type textarea "/Clients/FL_T/Orders/T_FL-25960/Translated/T_FL-25960-WK-010"
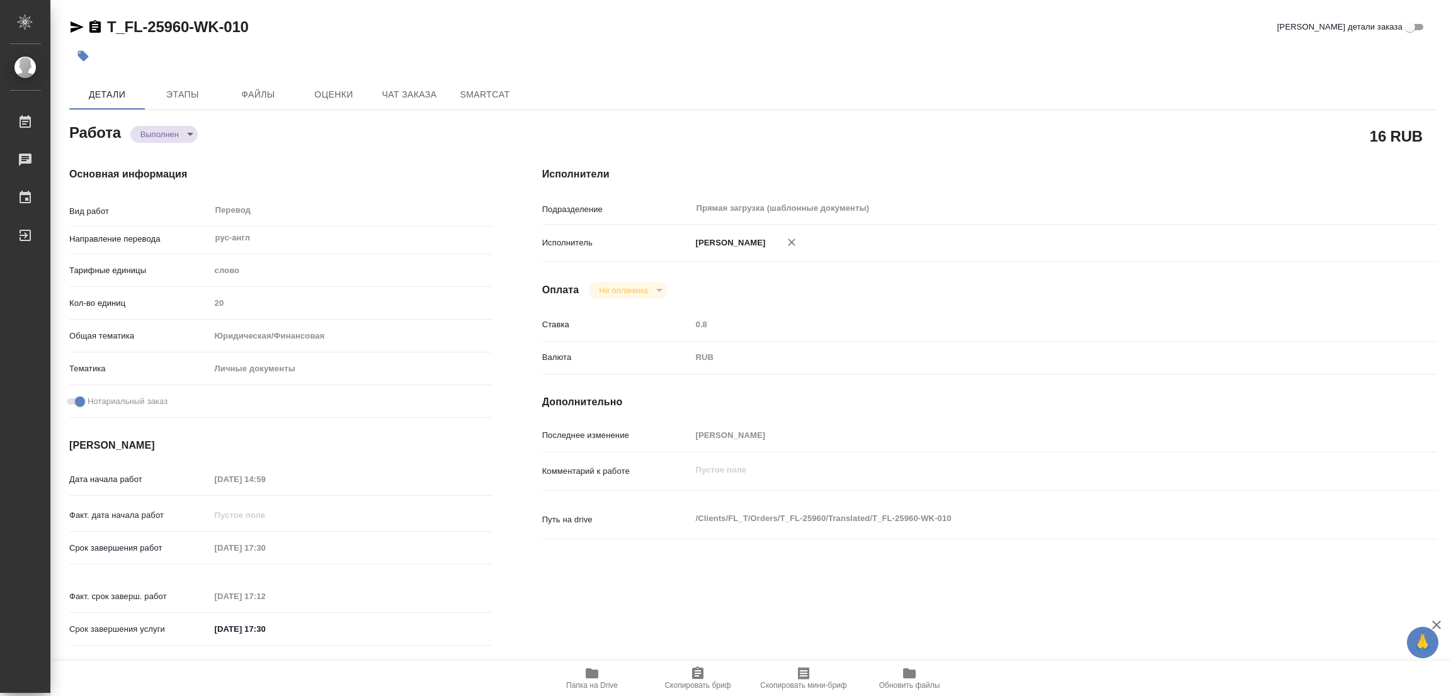
type textarea "x"
type input "T_FL-25960"
type input "Перевод станд. срочный"
type input "Постредактура машинного перевода, Редактура, Приёмка по качеству, Корректура, П…"
type input "[PERSON_NAME]"
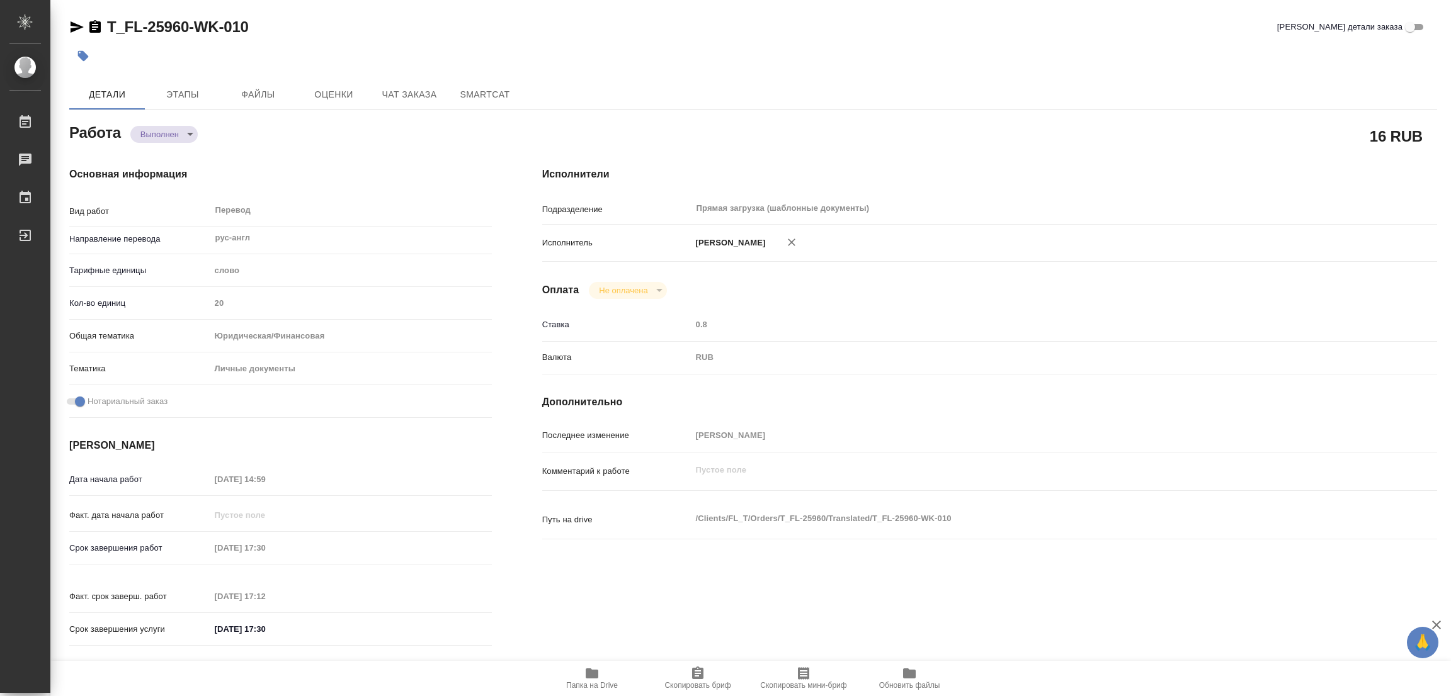
type input "/Clients/FL_T/Orders/T_FL-25960"
type textarea "lakehal [PERSON_NAME]"
type textarea "x"
type textarea "рус-анг под нот"
type textarea "x"
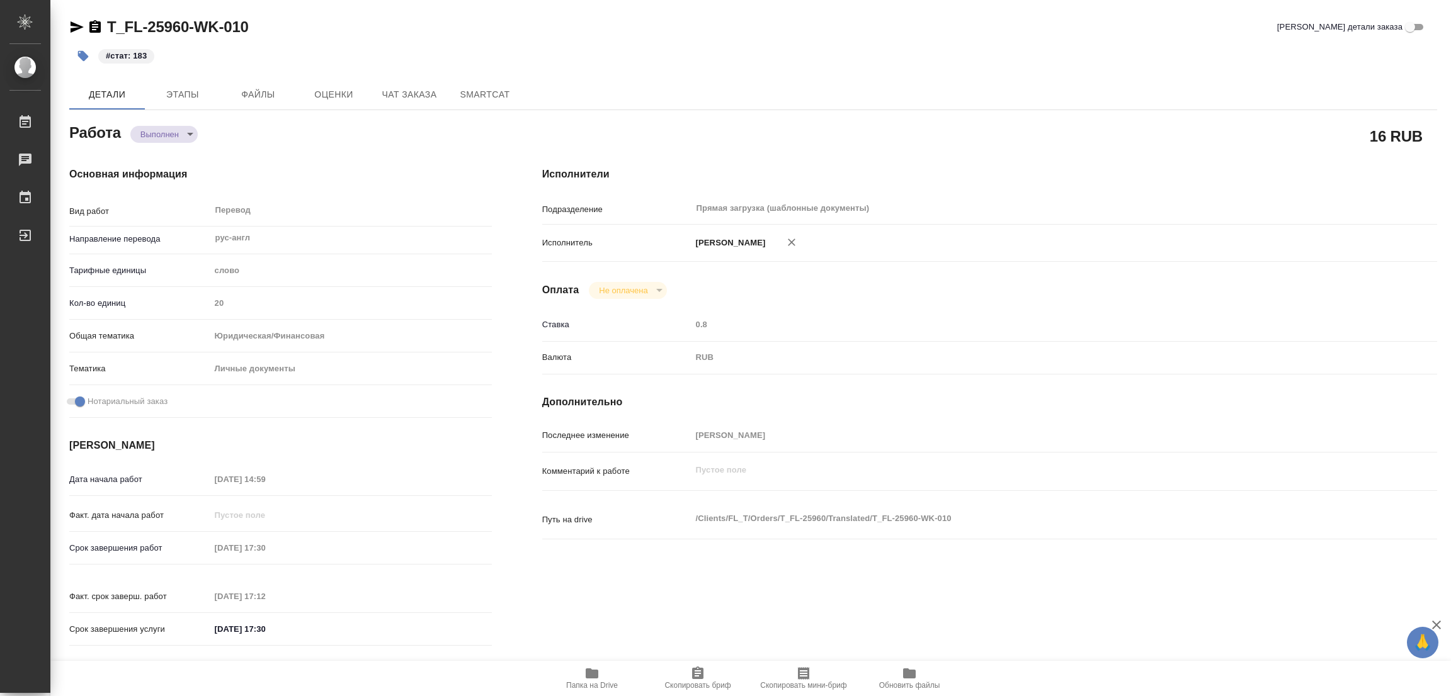
type textarea "x"
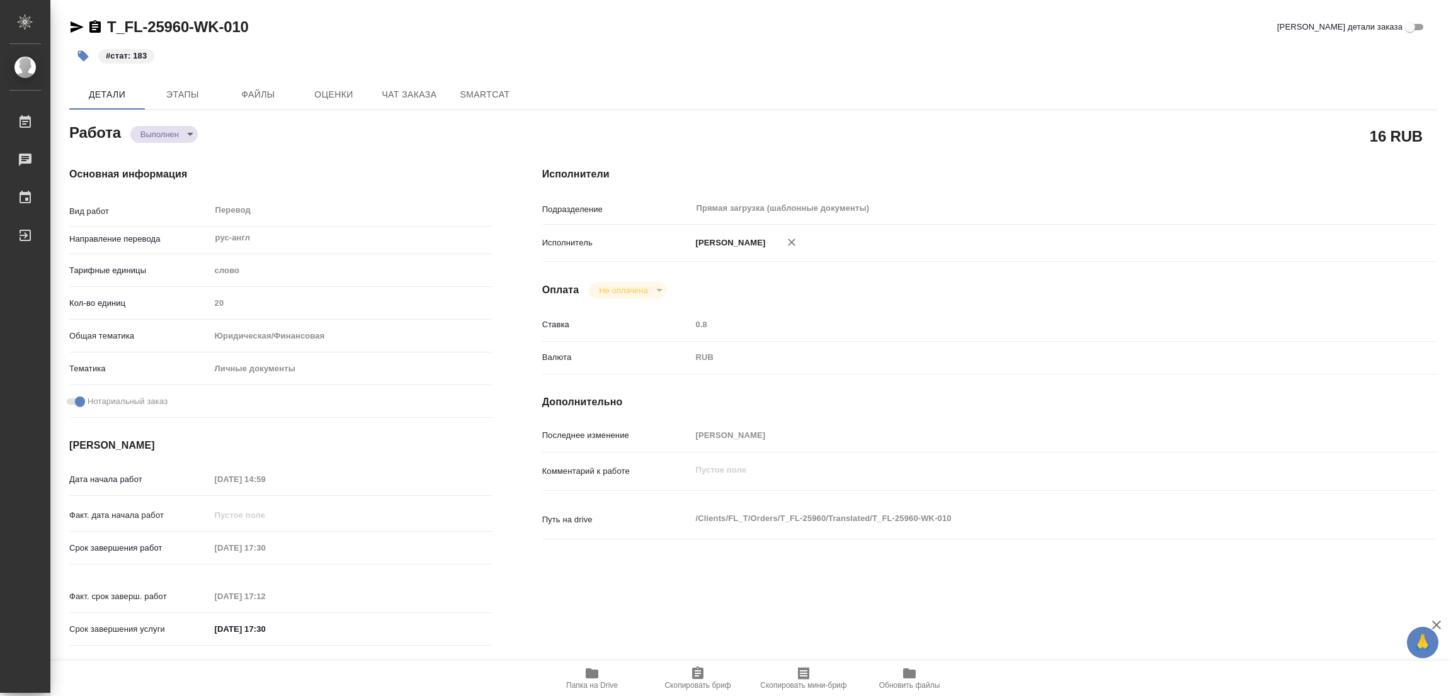
type textarea "x"
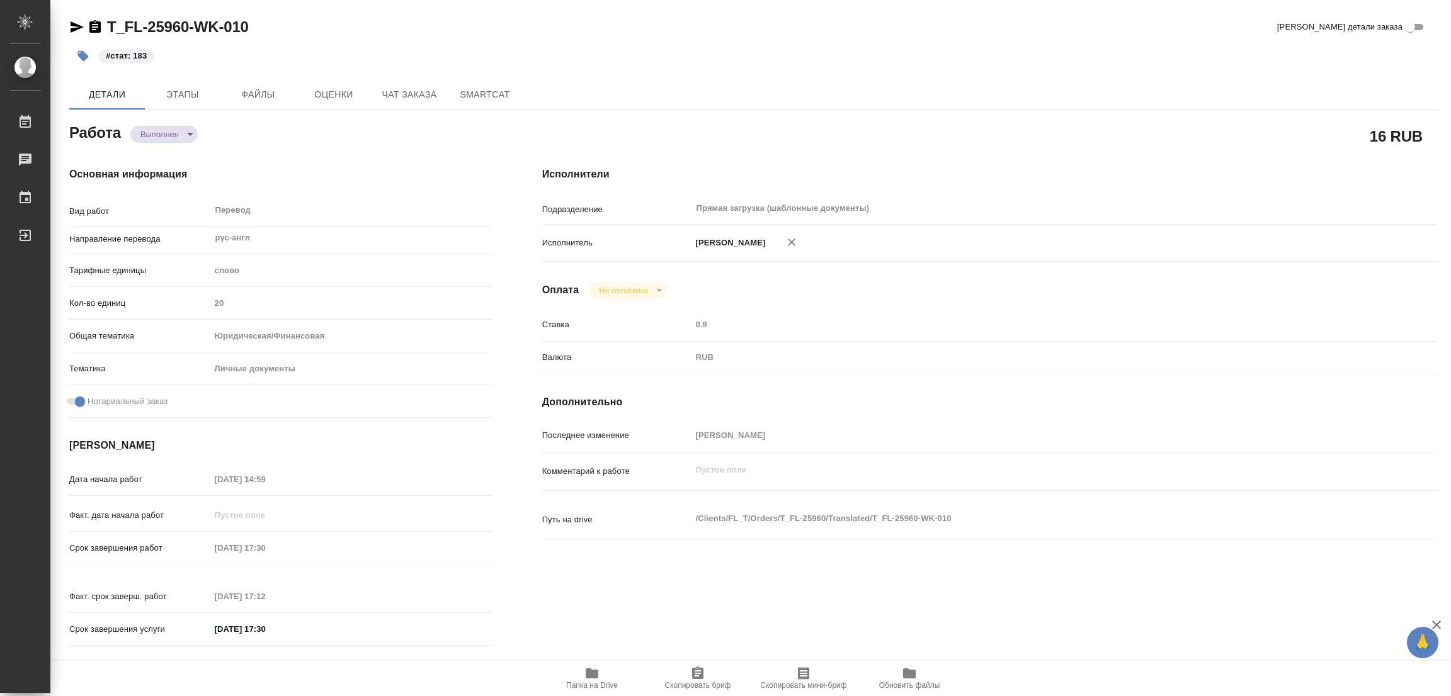
type textarea "x"
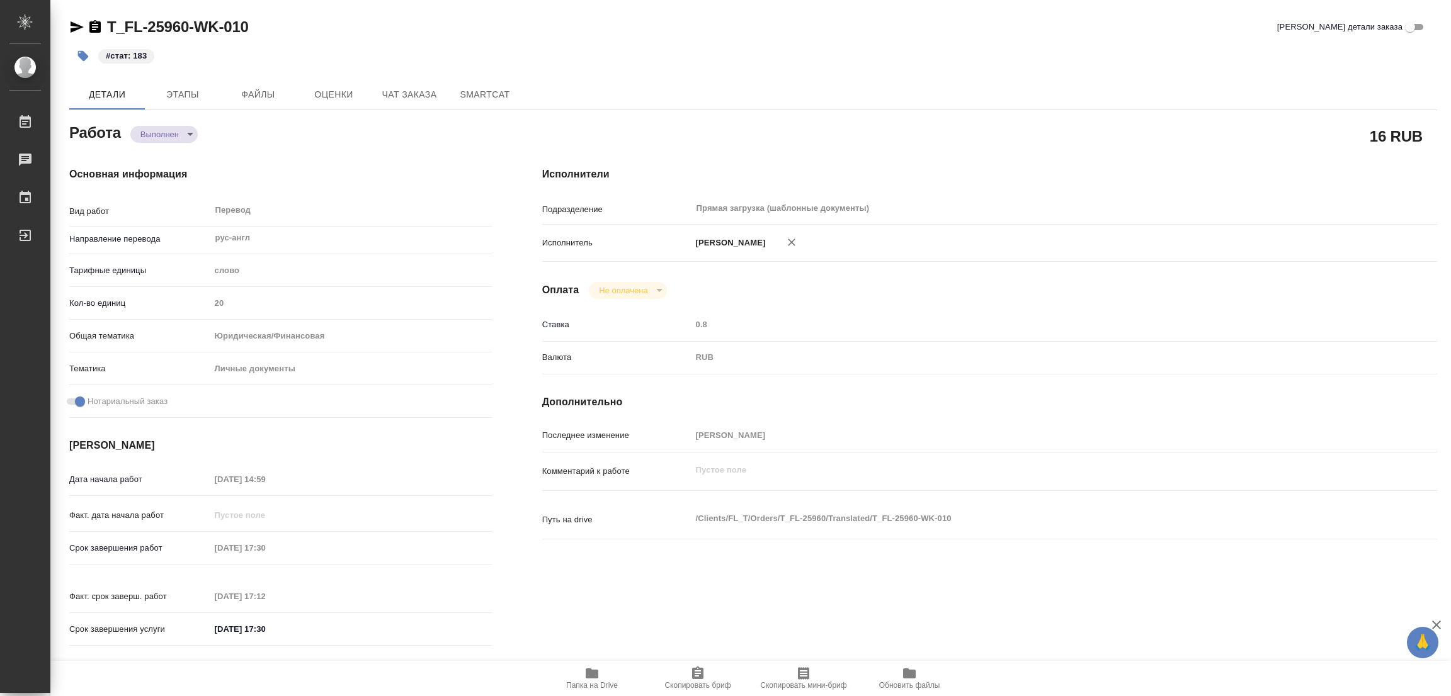
click at [818, 48] on div "#стат: 183" at bounding box center [525, 56] width 912 height 28
type textarea "x"
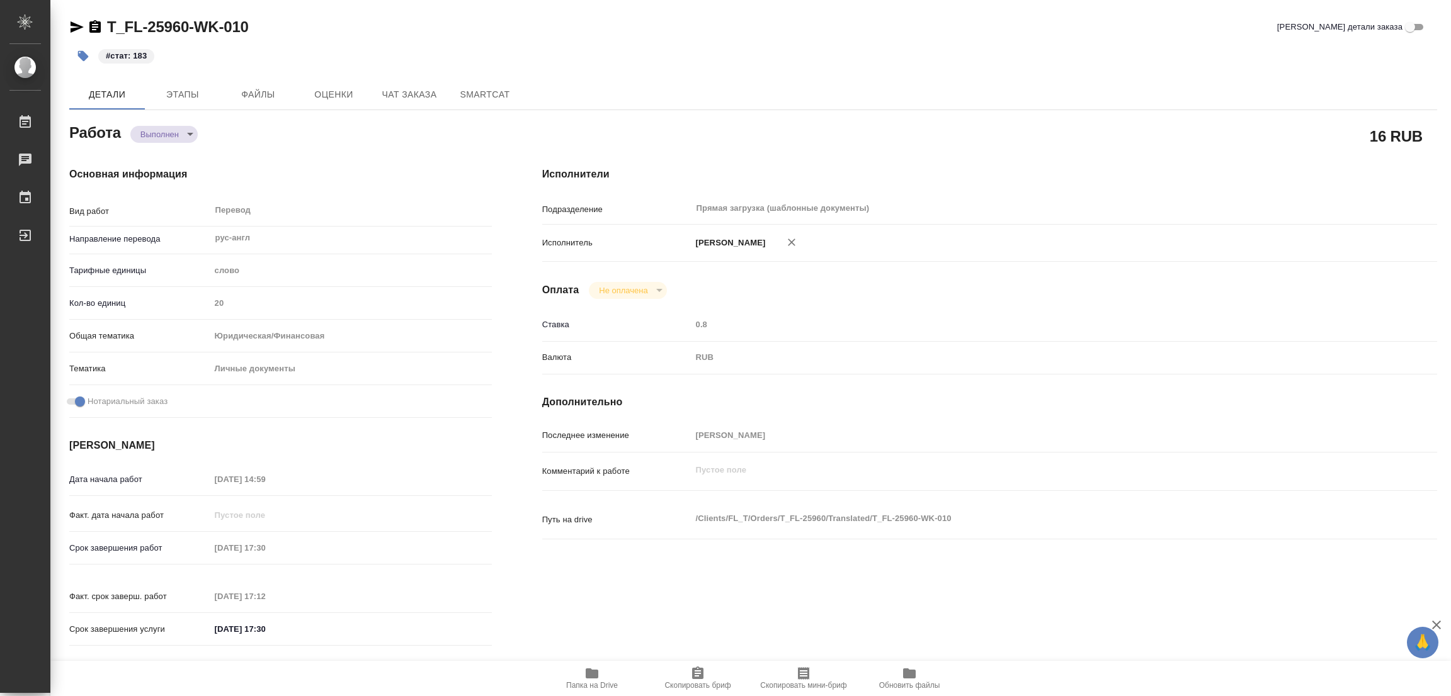
type textarea "x"
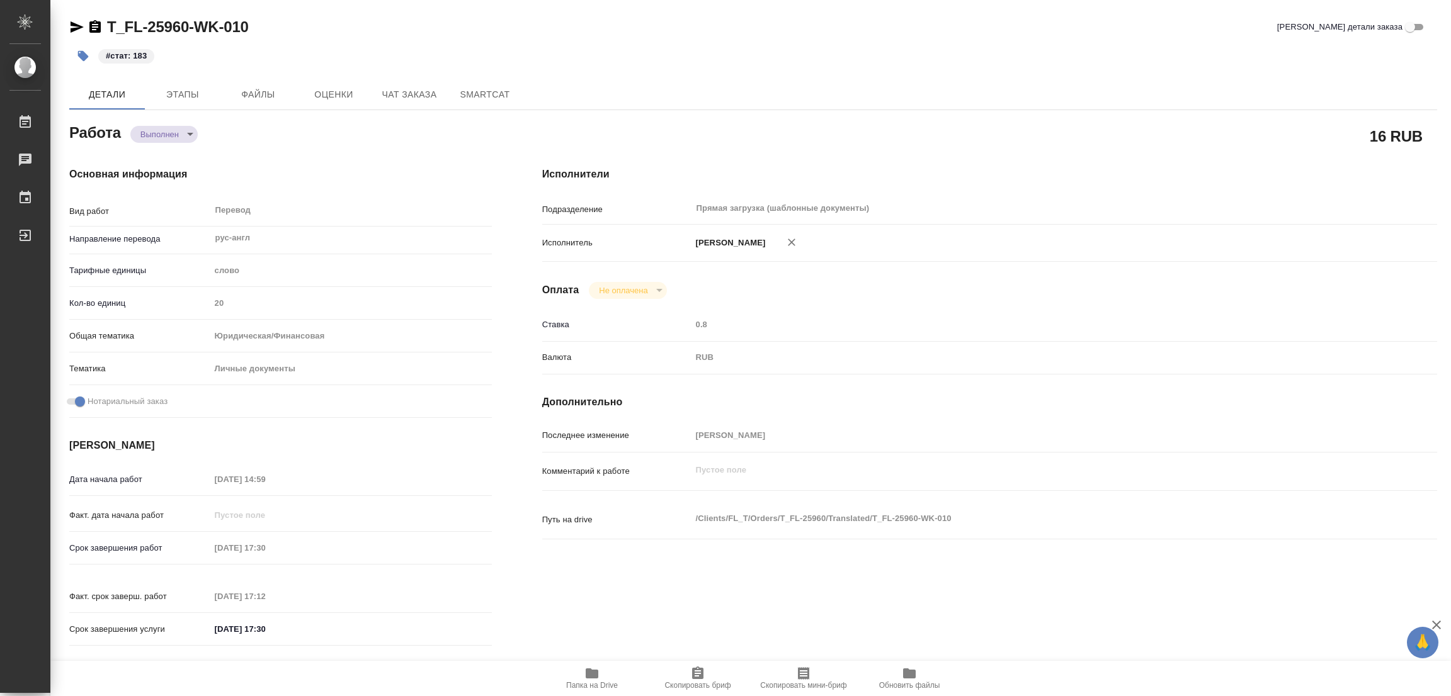
type textarea "x"
click at [931, 349] on div "RUB" at bounding box center [1026, 357] width 671 height 21
type textarea "x"
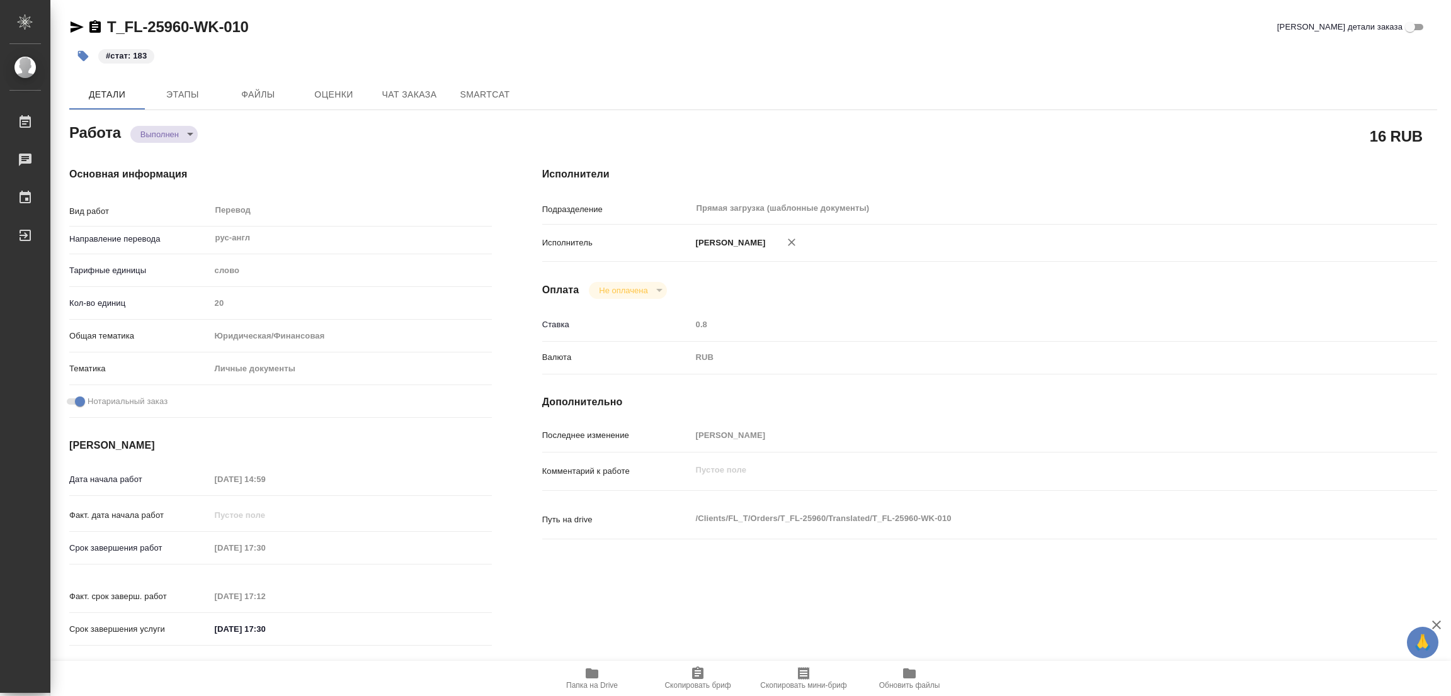
type textarea "x"
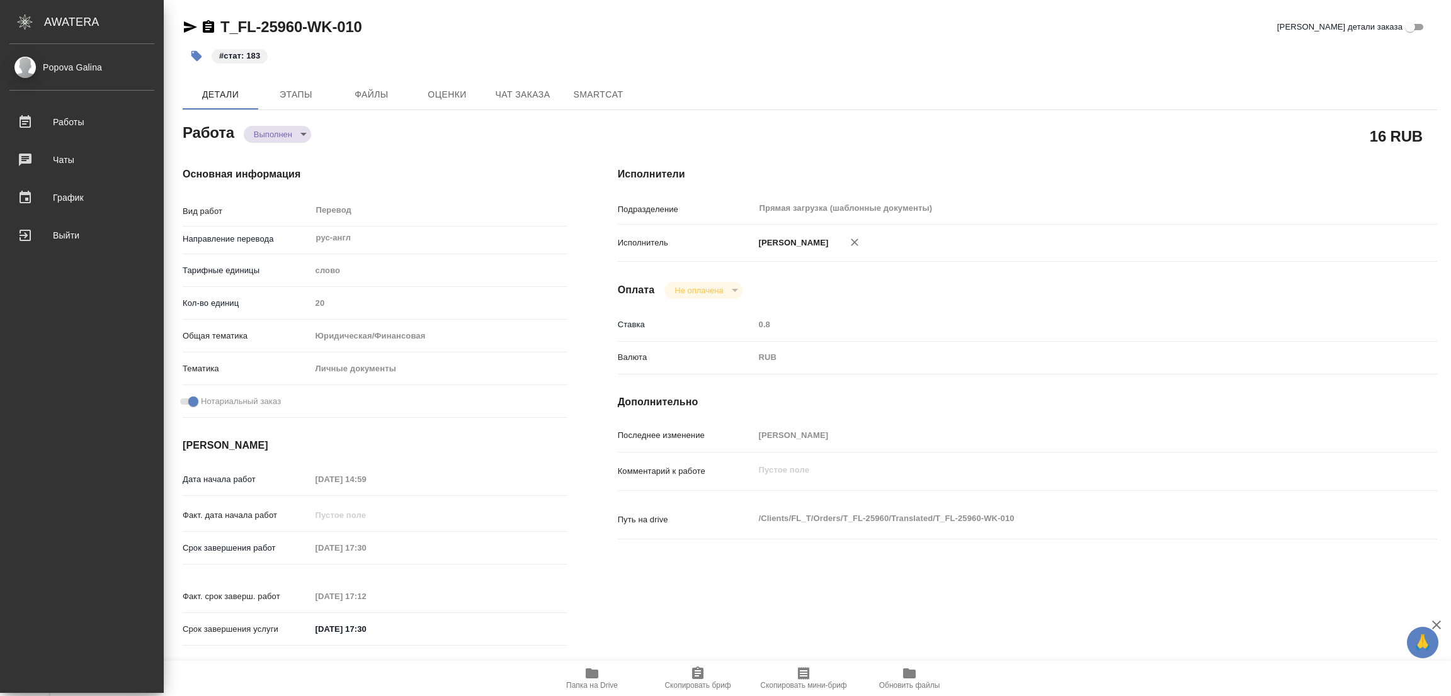
type textarea "x"
